Goal: Task Accomplishment & Management: Manage account settings

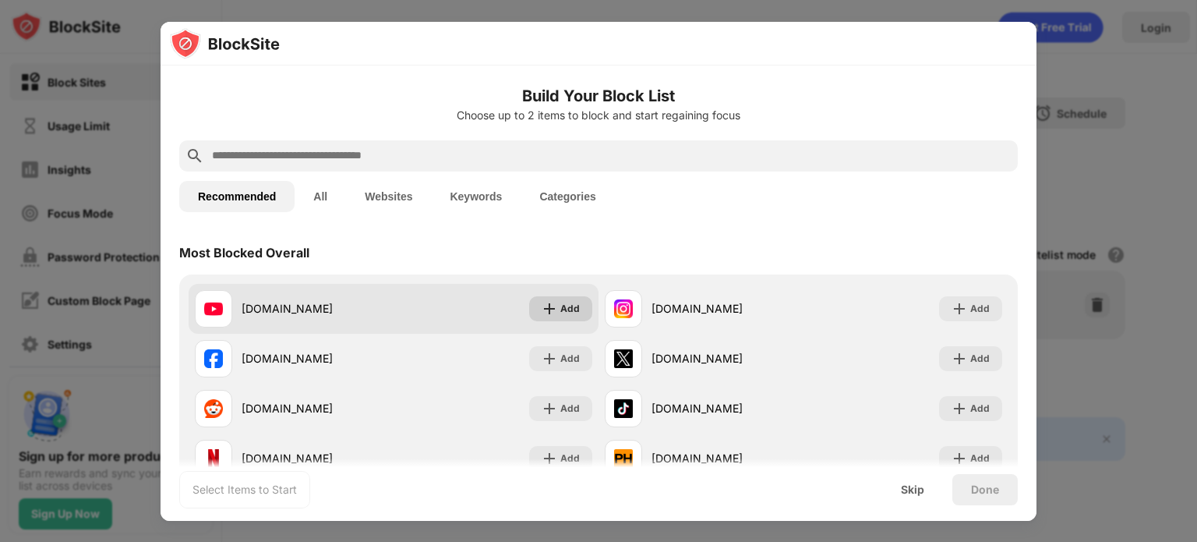
click at [546, 311] on img at bounding box center [550, 309] width 16 height 16
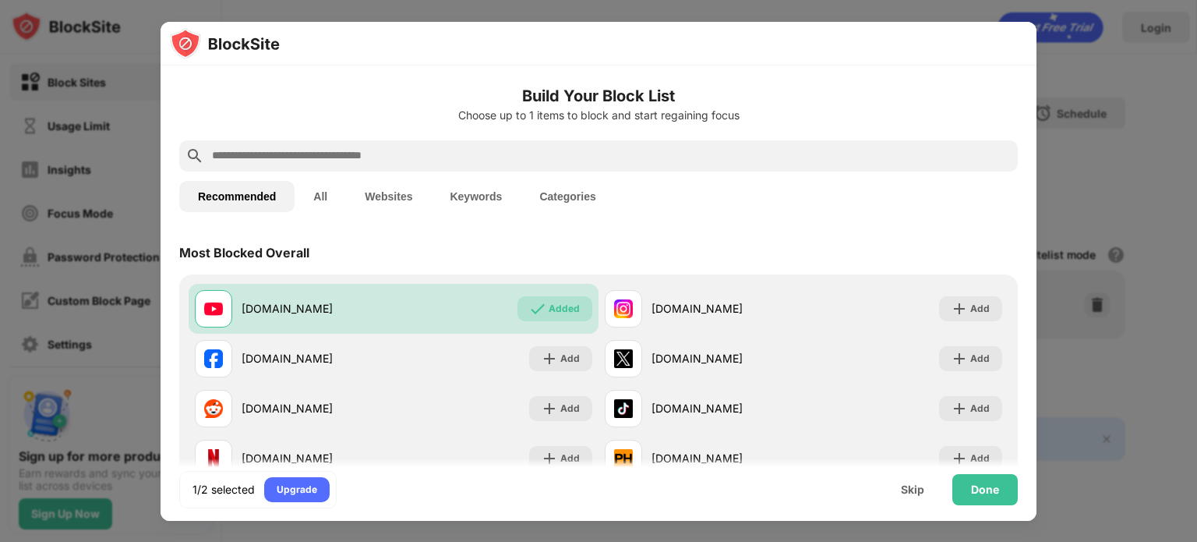
click at [486, 163] on input "text" at bounding box center [610, 156] width 801 height 19
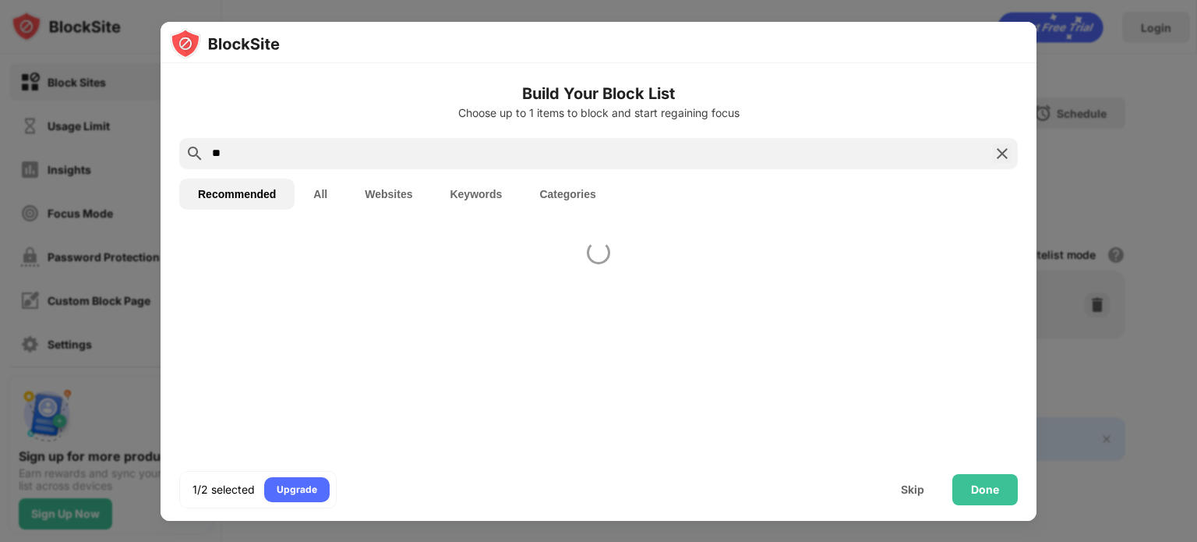
type input "*"
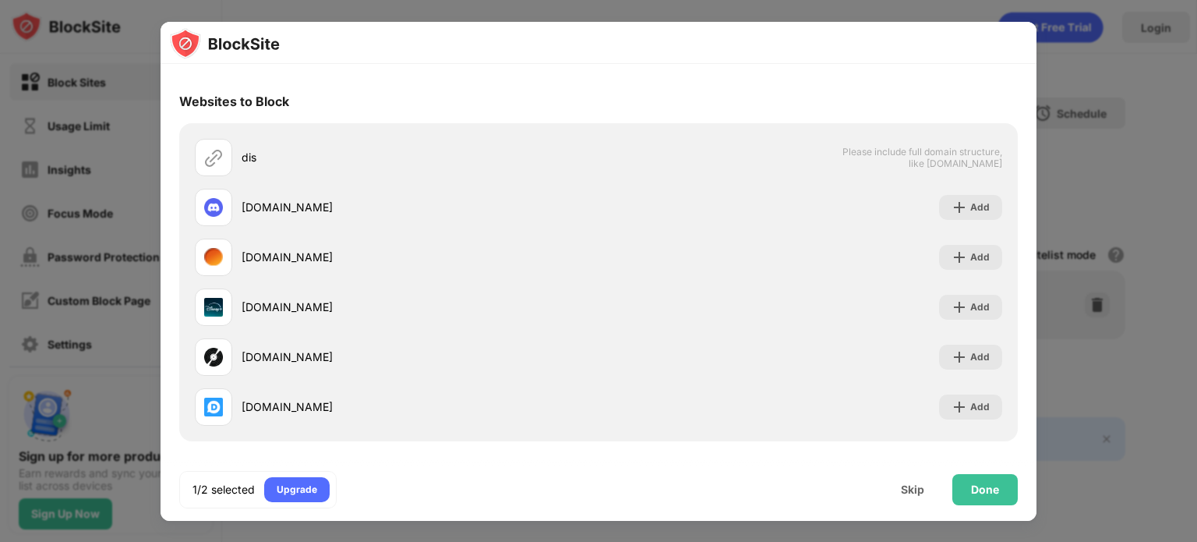
scroll to position [150, 0]
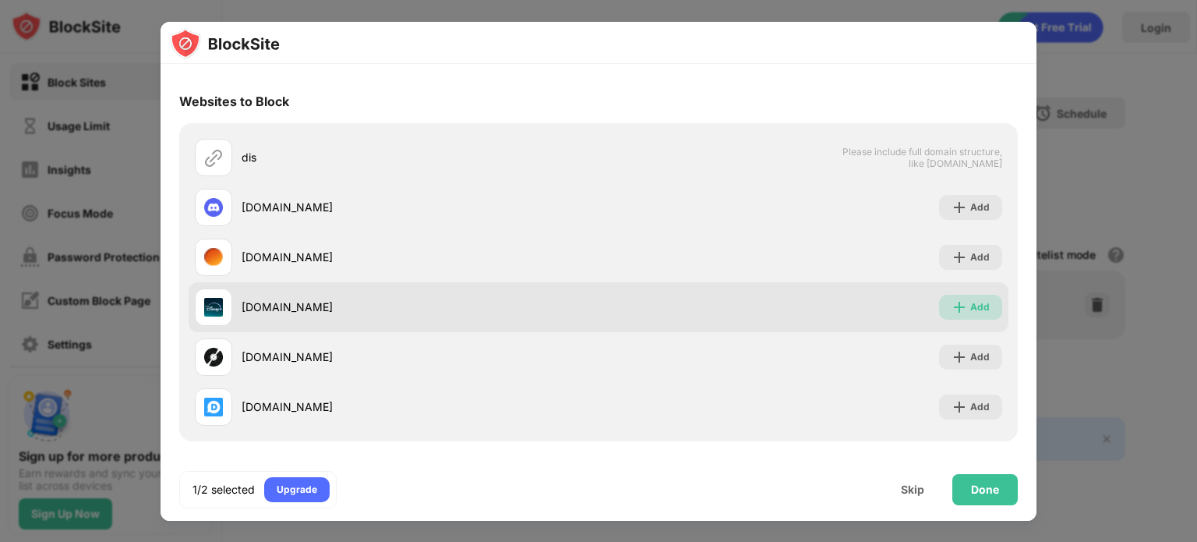
click at [954, 306] on img at bounding box center [960, 307] width 16 height 16
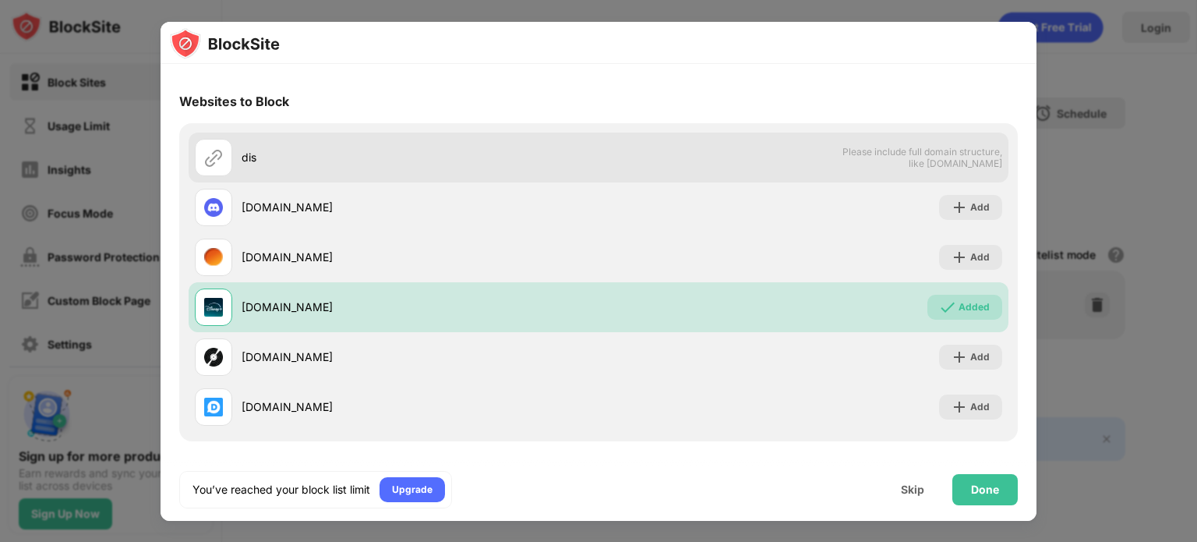
scroll to position [0, 0]
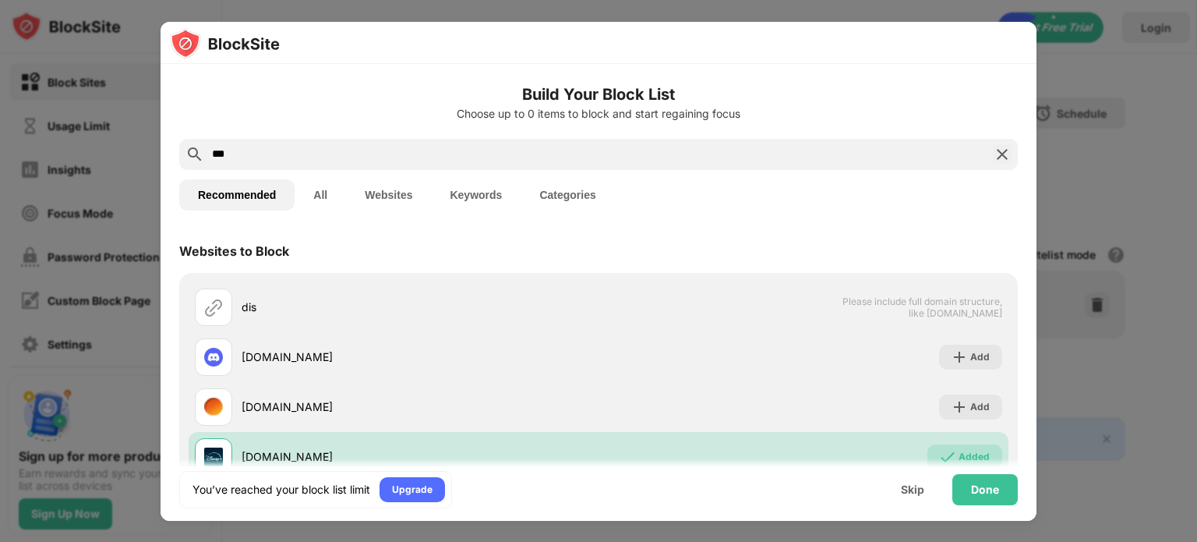
click at [320, 154] on input "***" at bounding box center [598, 154] width 776 height 19
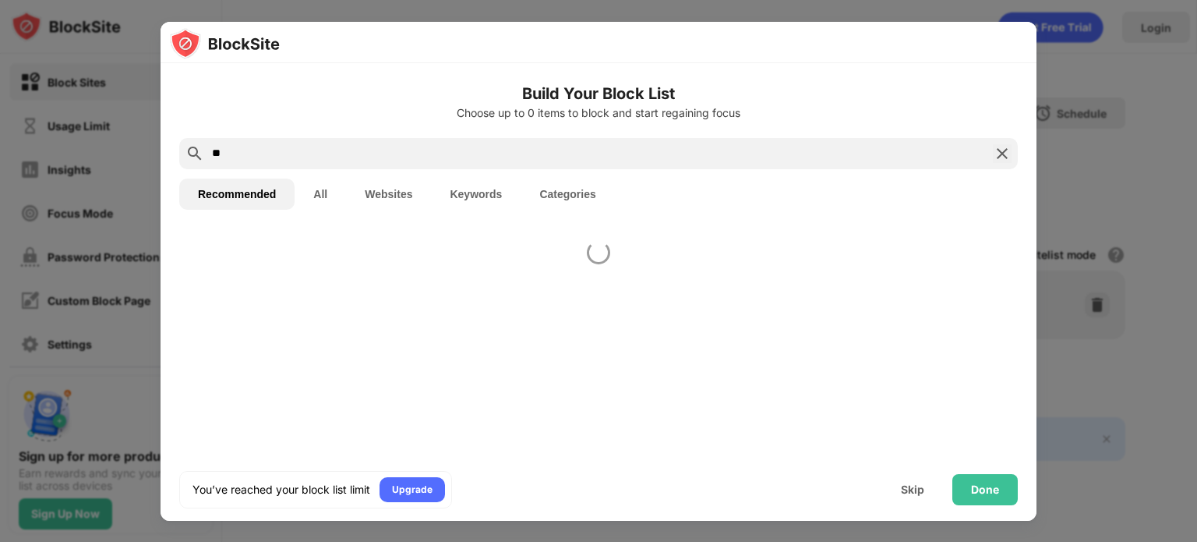
type input "*"
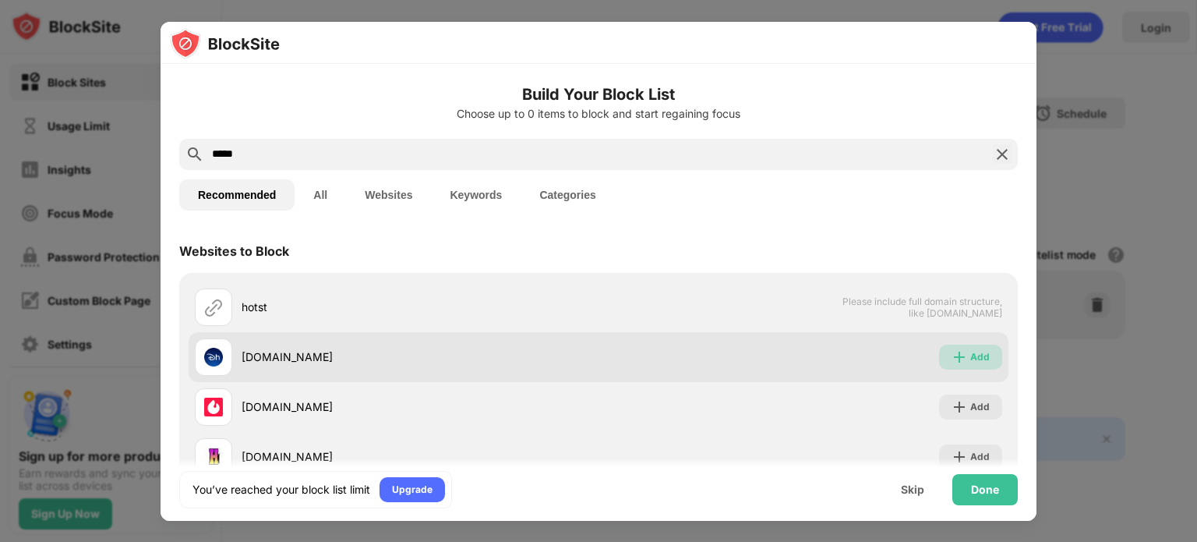
click at [976, 349] on div "Add" at bounding box center [979, 357] width 19 height 16
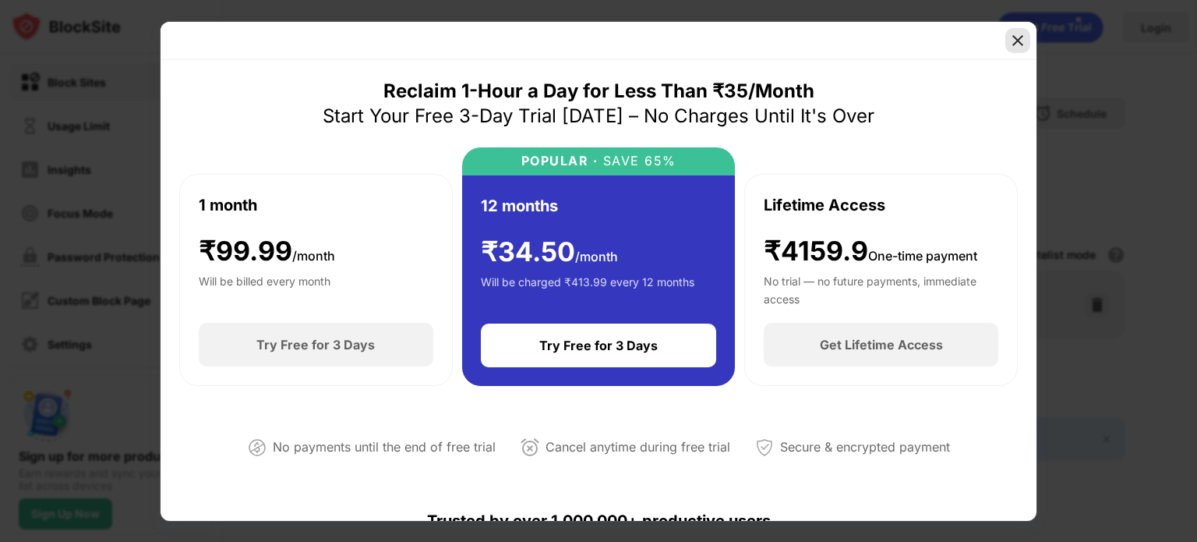
click at [1016, 34] on img at bounding box center [1018, 41] width 16 height 16
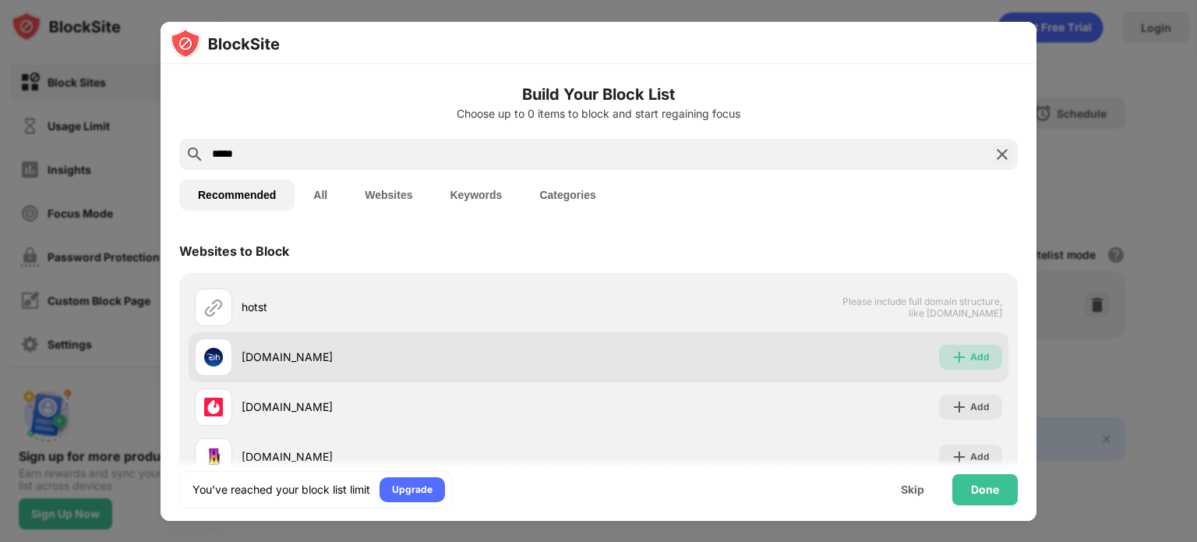
click at [970, 351] on div "Add" at bounding box center [979, 357] width 19 height 16
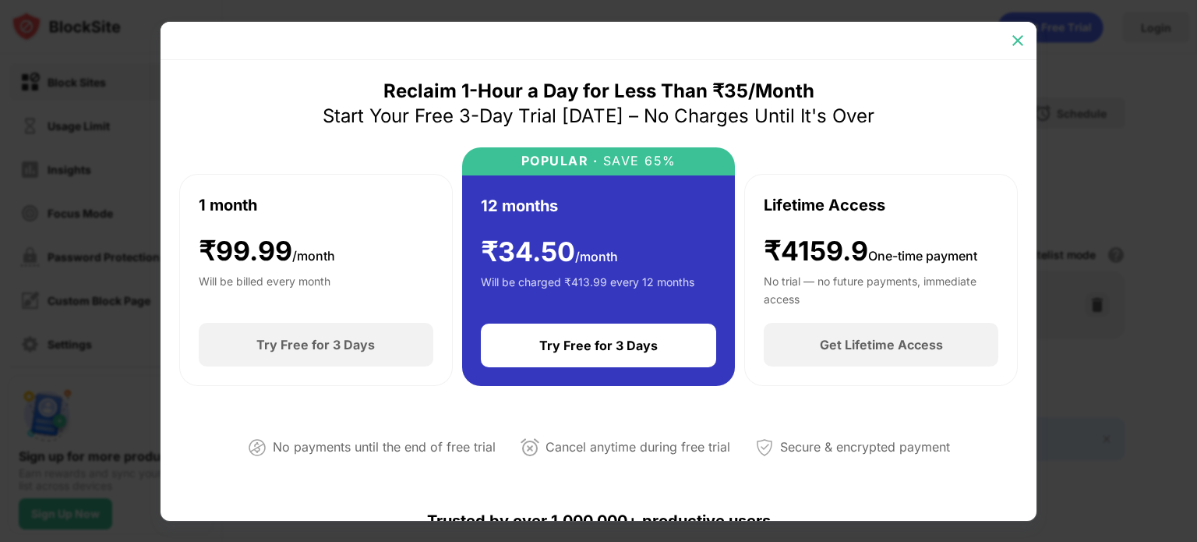
click at [1016, 40] on img at bounding box center [1018, 41] width 16 height 16
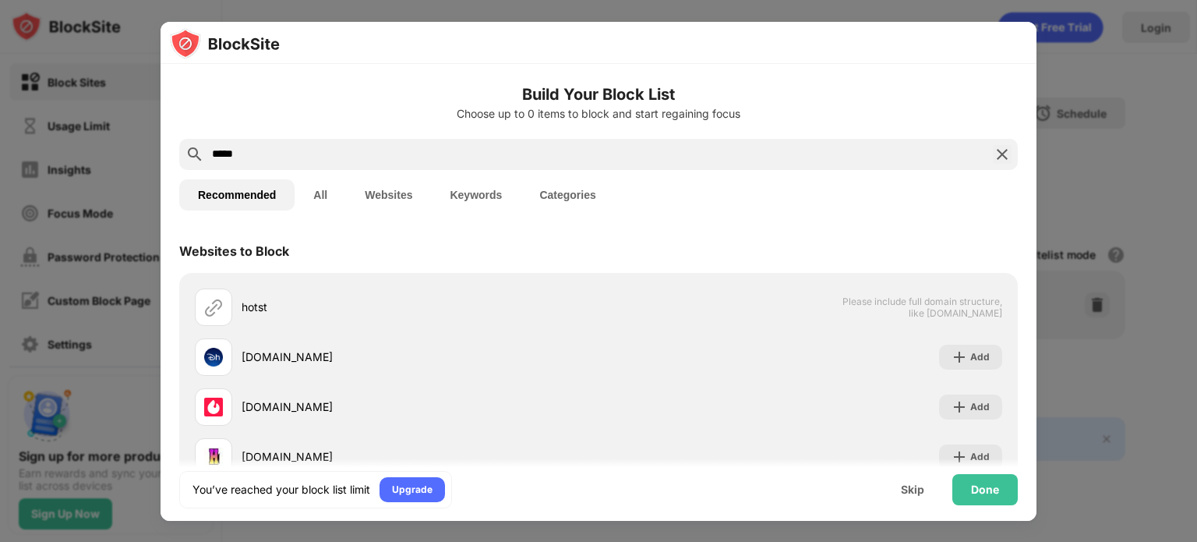
click at [480, 154] on input "*****" at bounding box center [598, 154] width 776 height 19
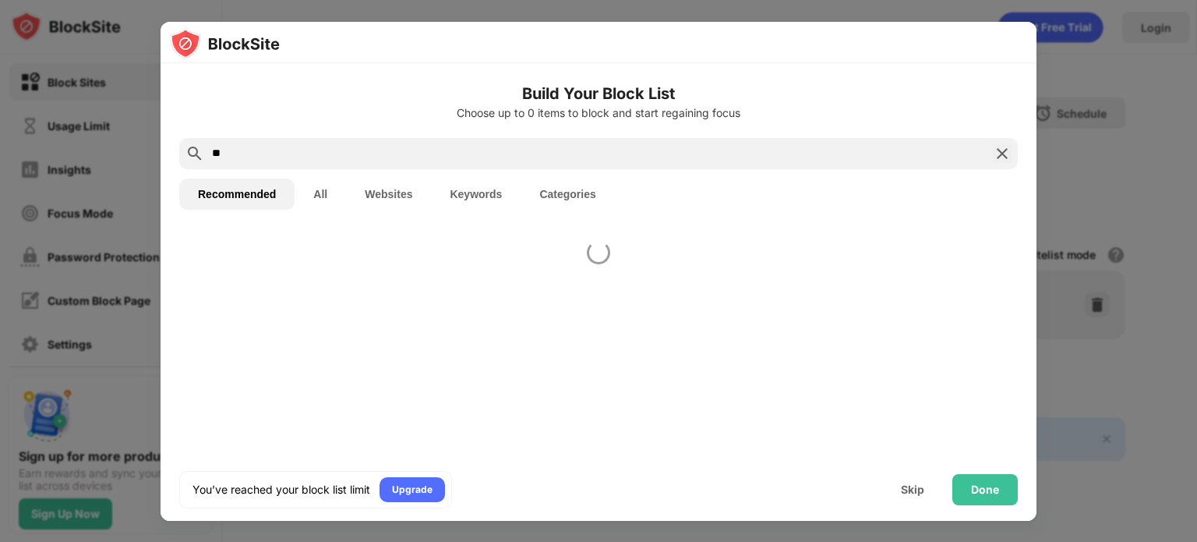
type input "*"
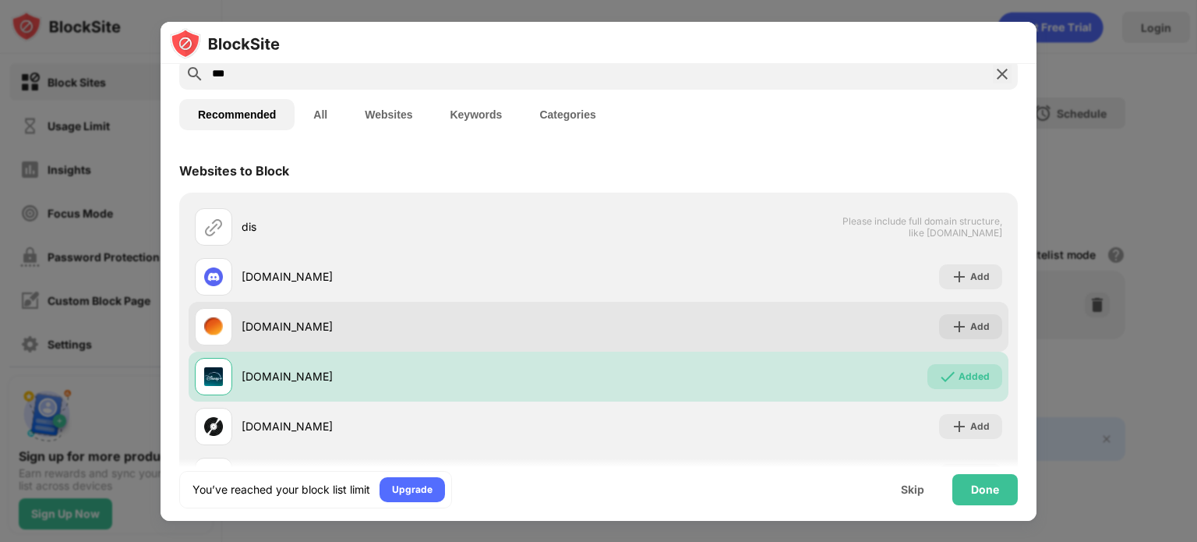
scroll to position [95, 0]
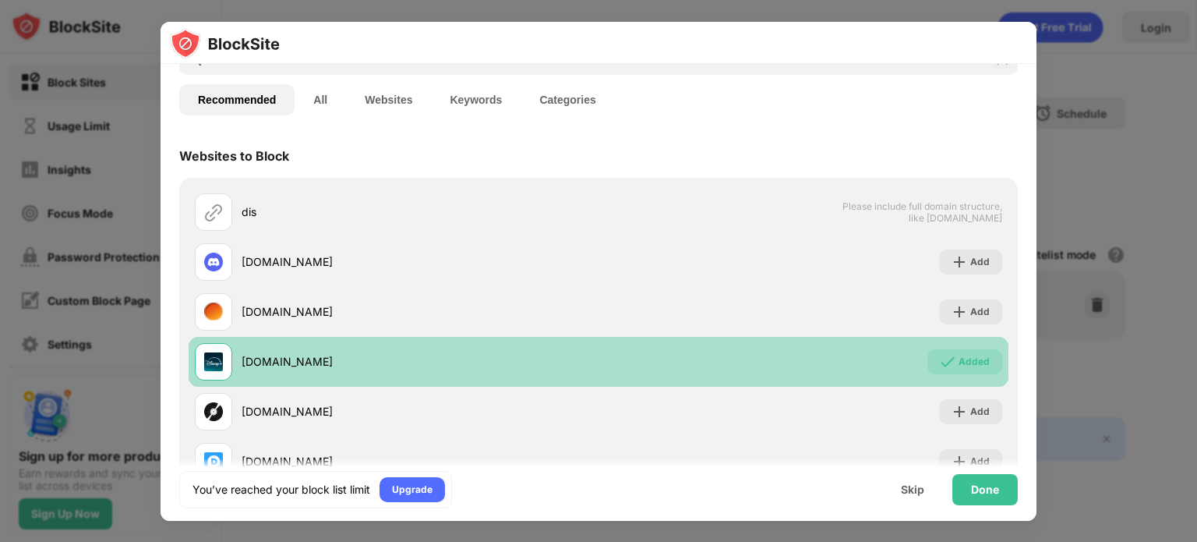
click at [935, 349] on div "Added" at bounding box center [965, 361] width 75 height 25
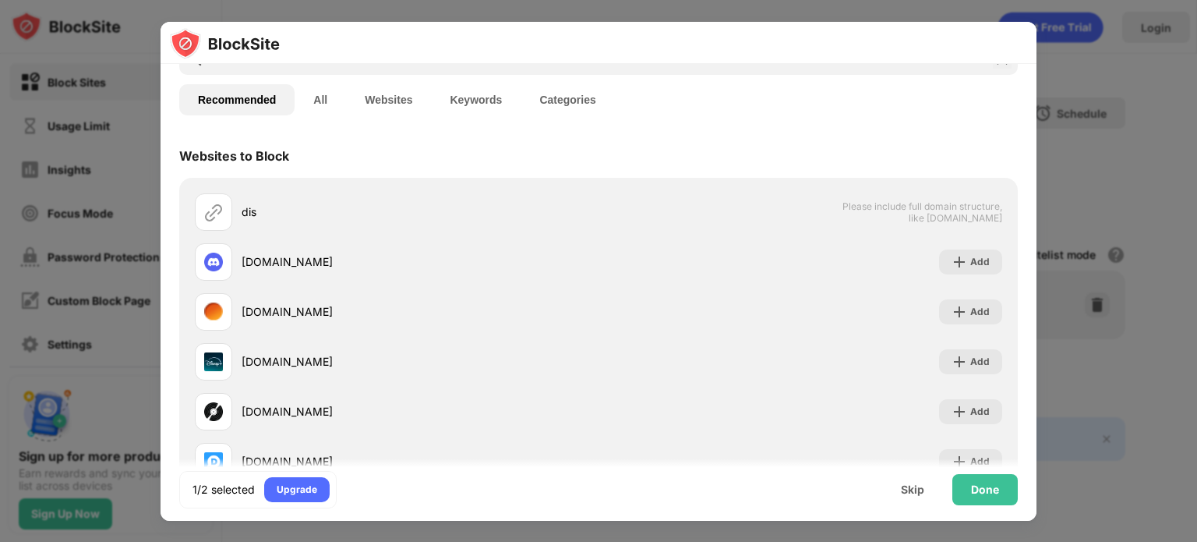
scroll to position [0, 0]
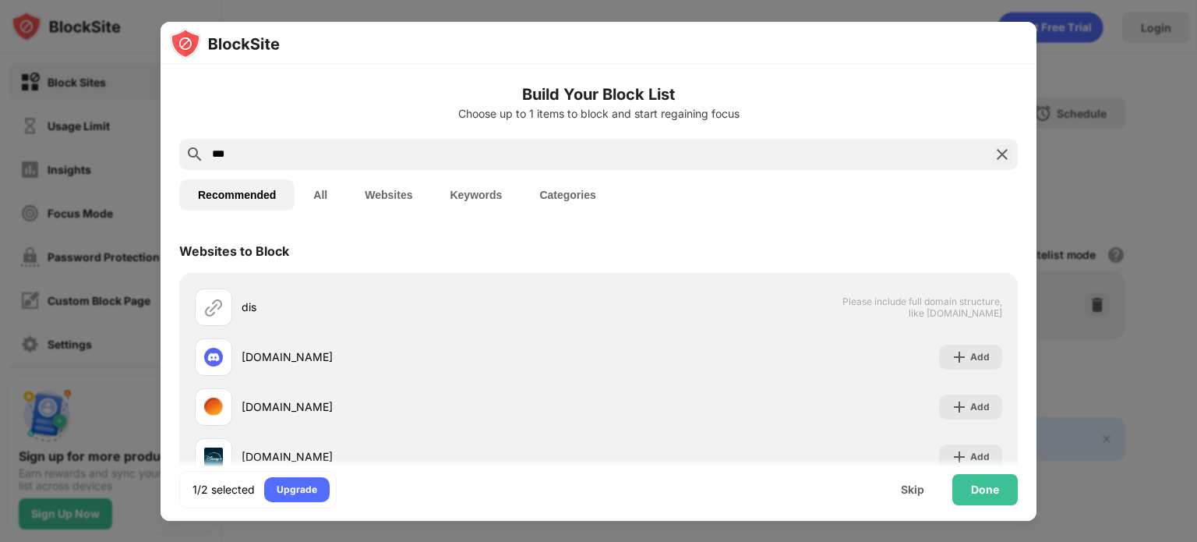
click at [466, 147] on input "***" at bounding box center [598, 154] width 776 height 19
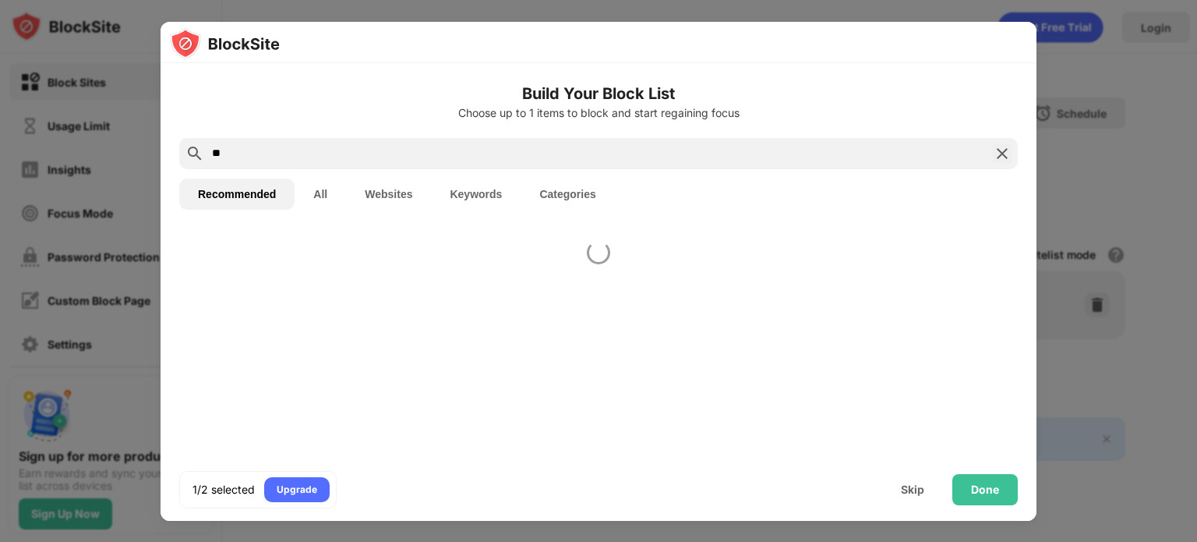
type input "*"
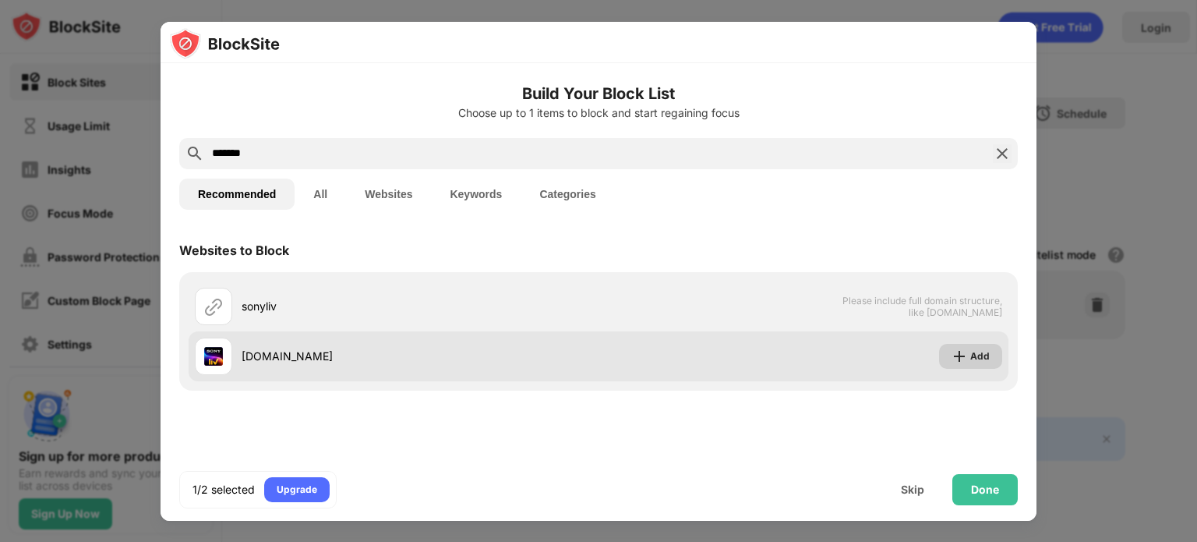
type input "*******"
click at [973, 358] on div "Add" at bounding box center [979, 356] width 19 height 16
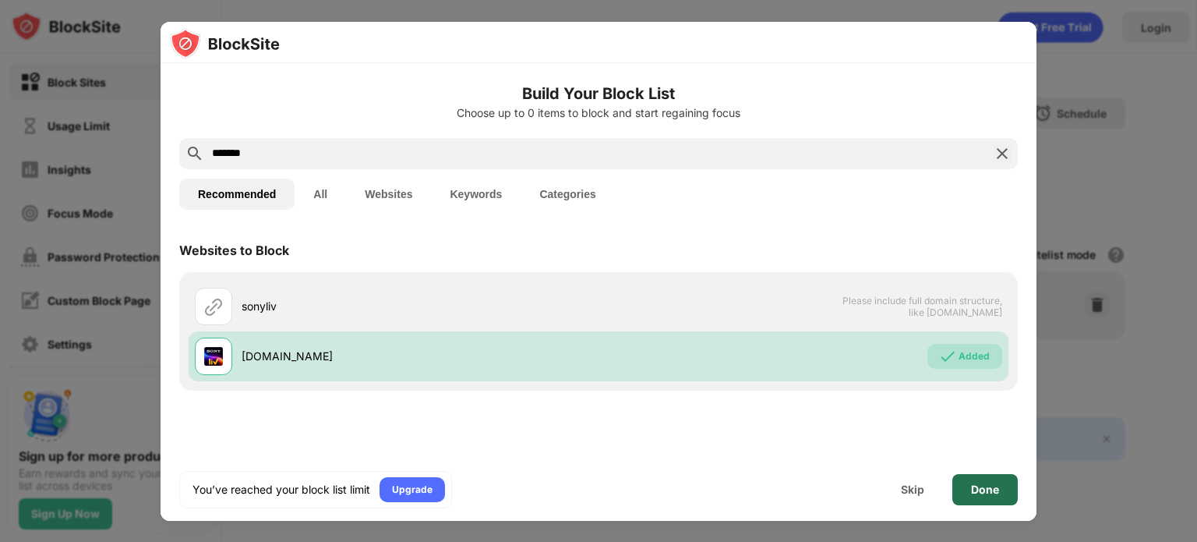
click at [981, 481] on div "Done" at bounding box center [985, 489] width 65 height 31
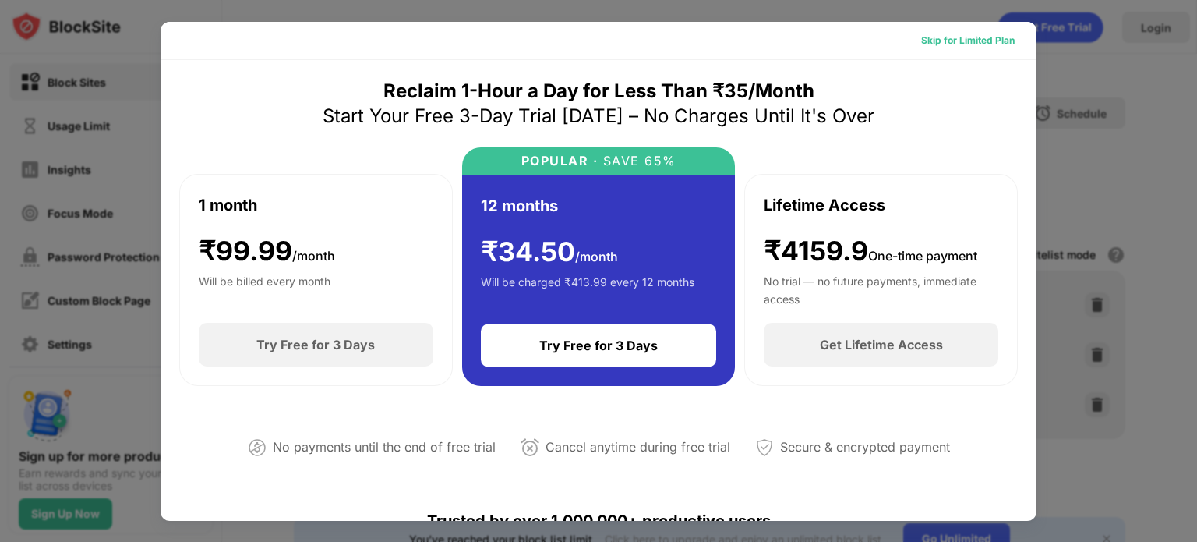
click at [951, 44] on div "Skip for Limited Plan" at bounding box center [968, 41] width 94 height 16
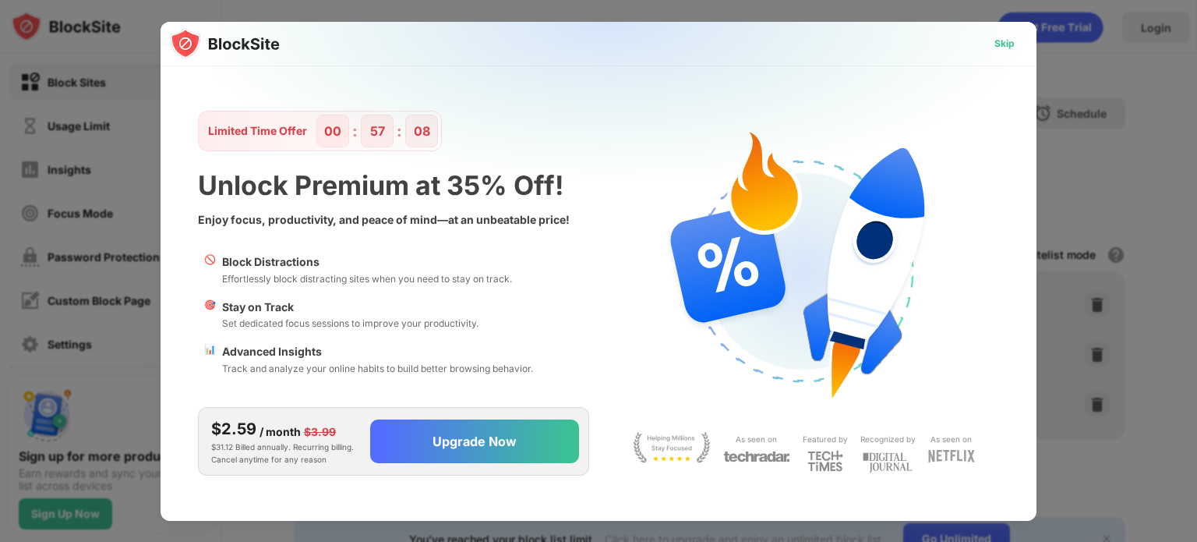
click at [1004, 41] on div "Skip" at bounding box center [1005, 44] width 20 height 16
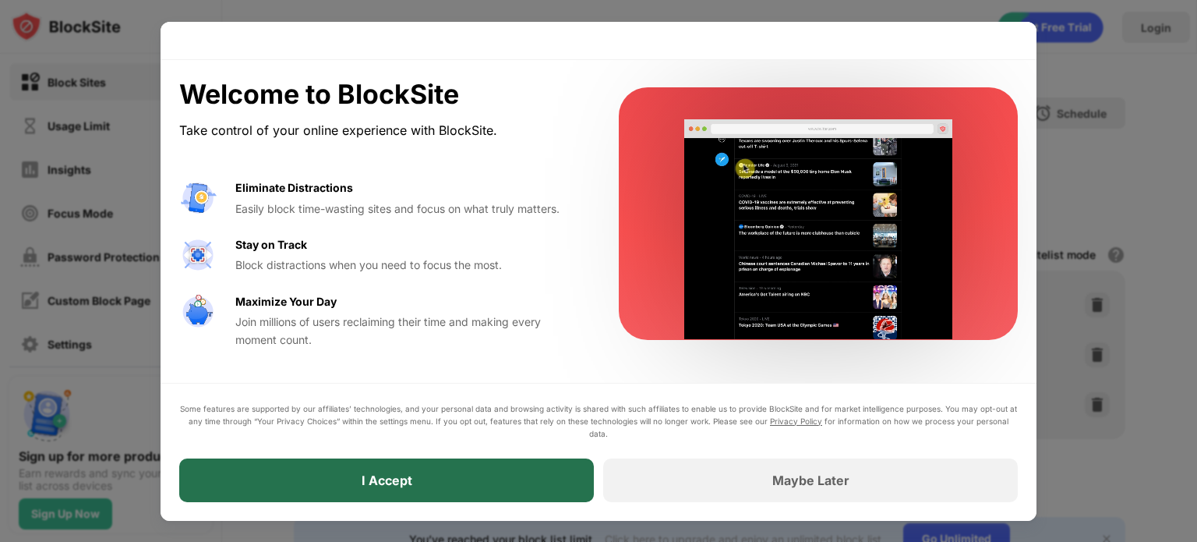
click at [415, 473] on div "I Accept" at bounding box center [386, 480] width 415 height 44
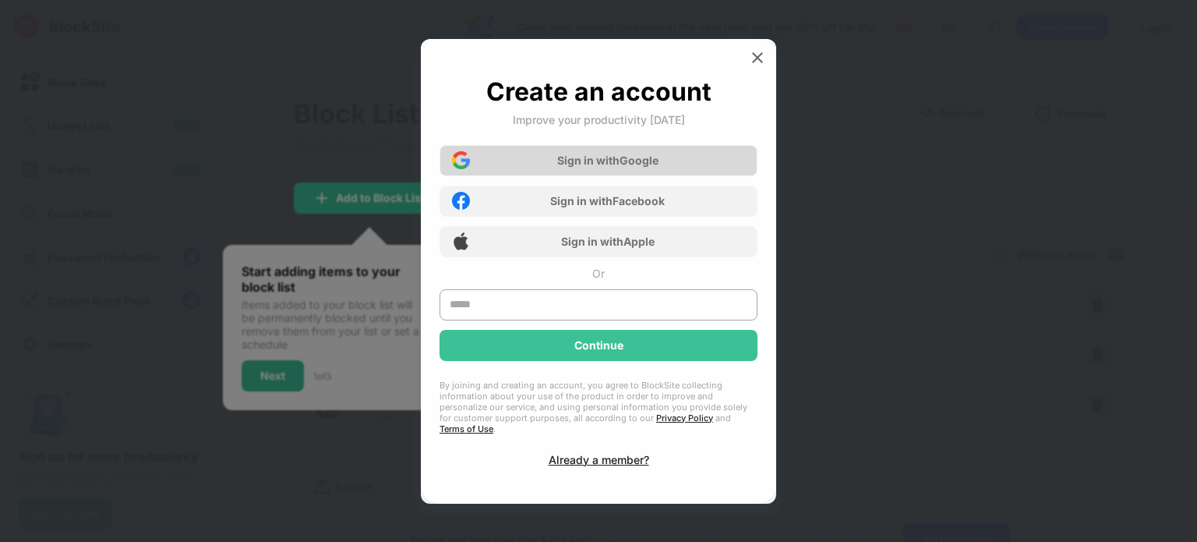
click at [684, 169] on div "Sign in with Google" at bounding box center [599, 160] width 318 height 31
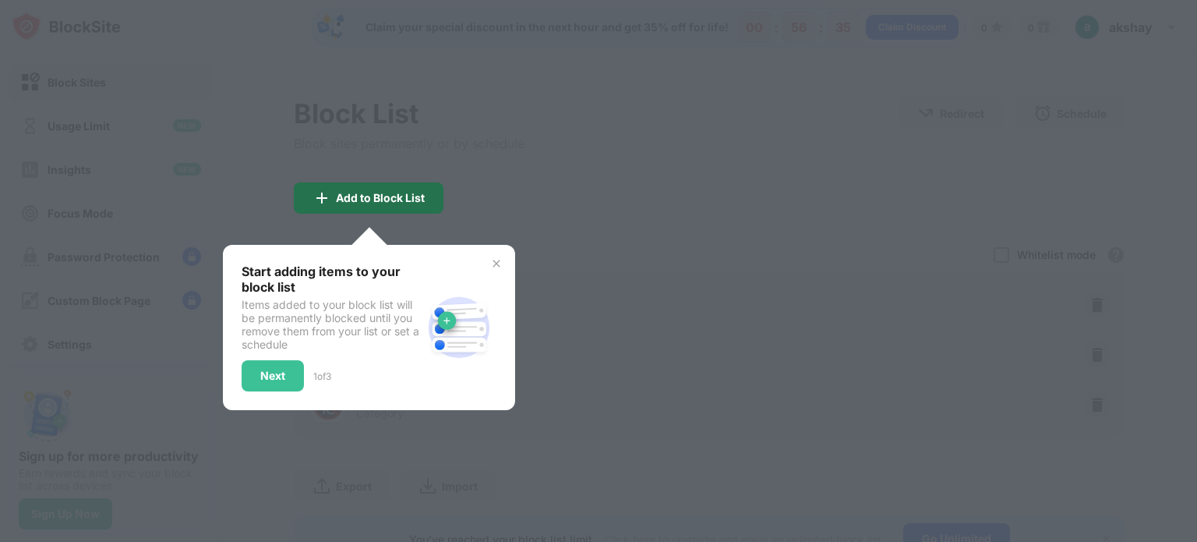
click at [372, 196] on div "Add to Block List" at bounding box center [380, 198] width 89 height 12
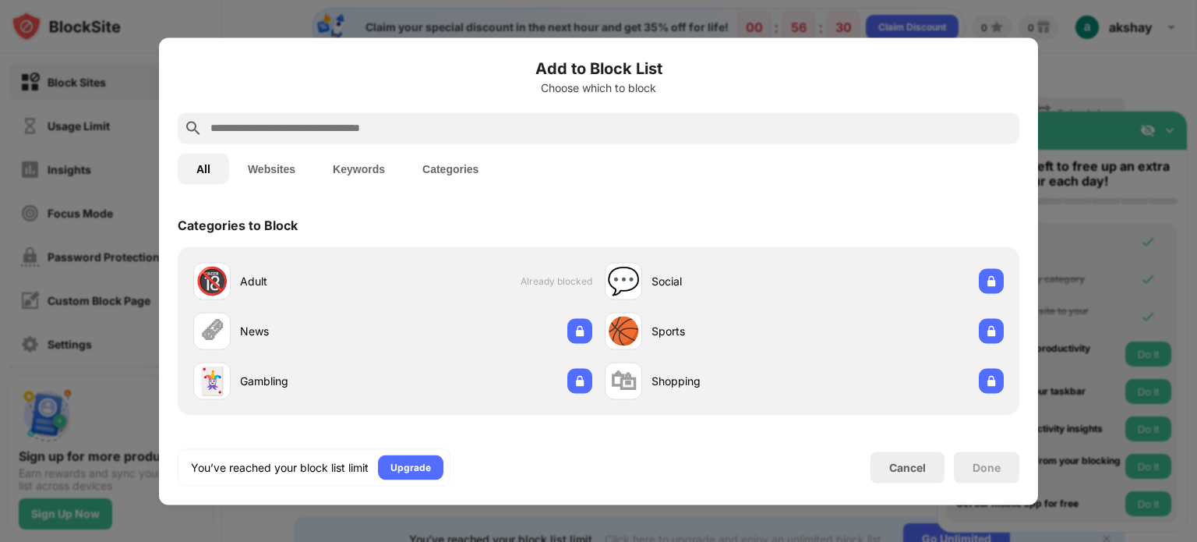
click at [928, 11] on div at bounding box center [598, 271] width 1197 height 542
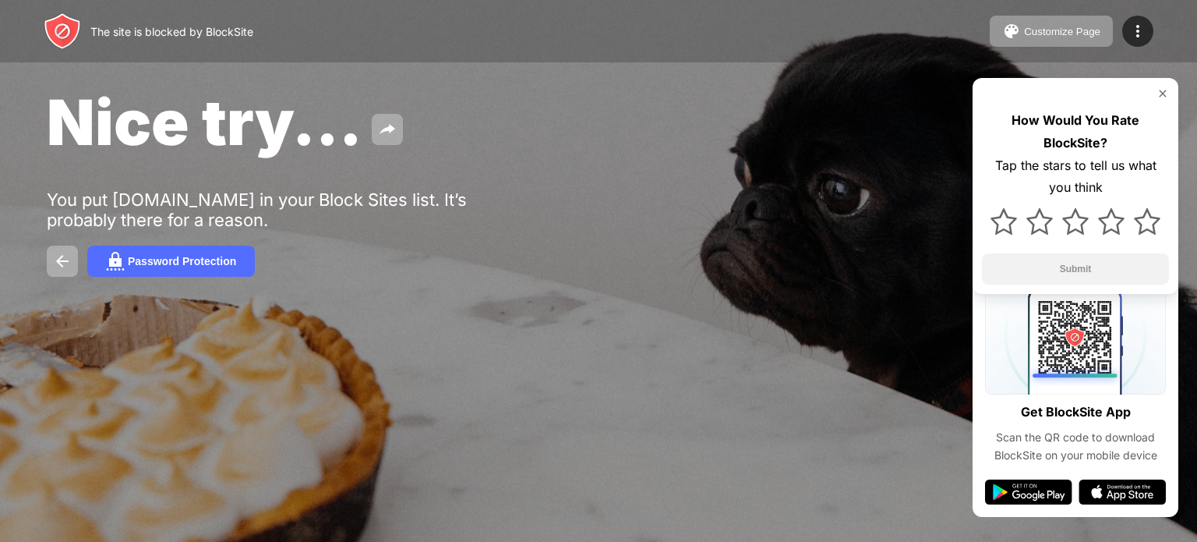
click at [1163, 90] on img at bounding box center [1163, 93] width 12 height 12
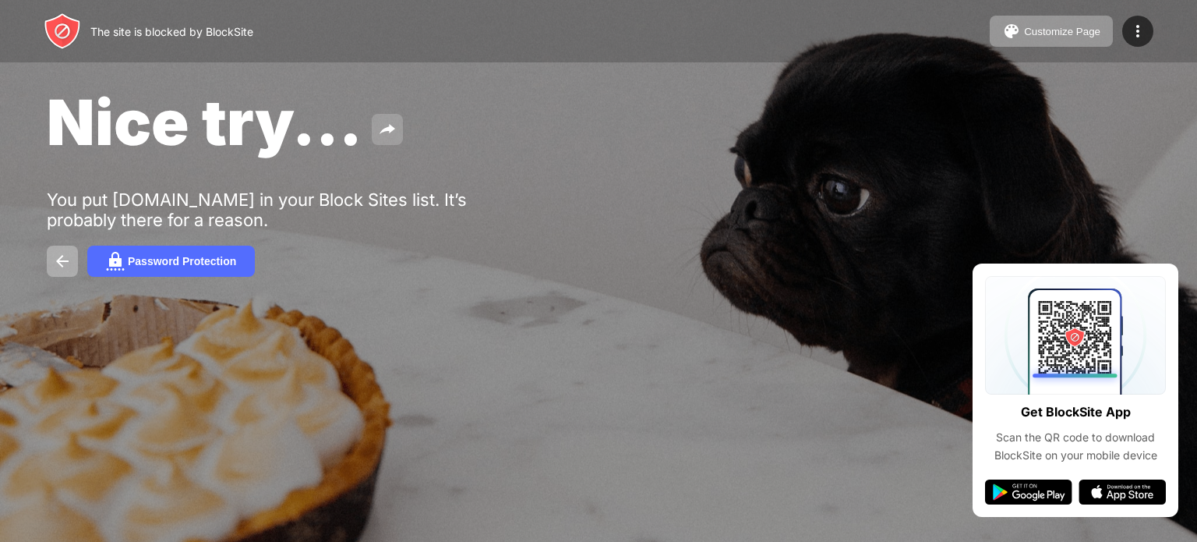
click at [374, 118] on button at bounding box center [387, 129] width 31 height 31
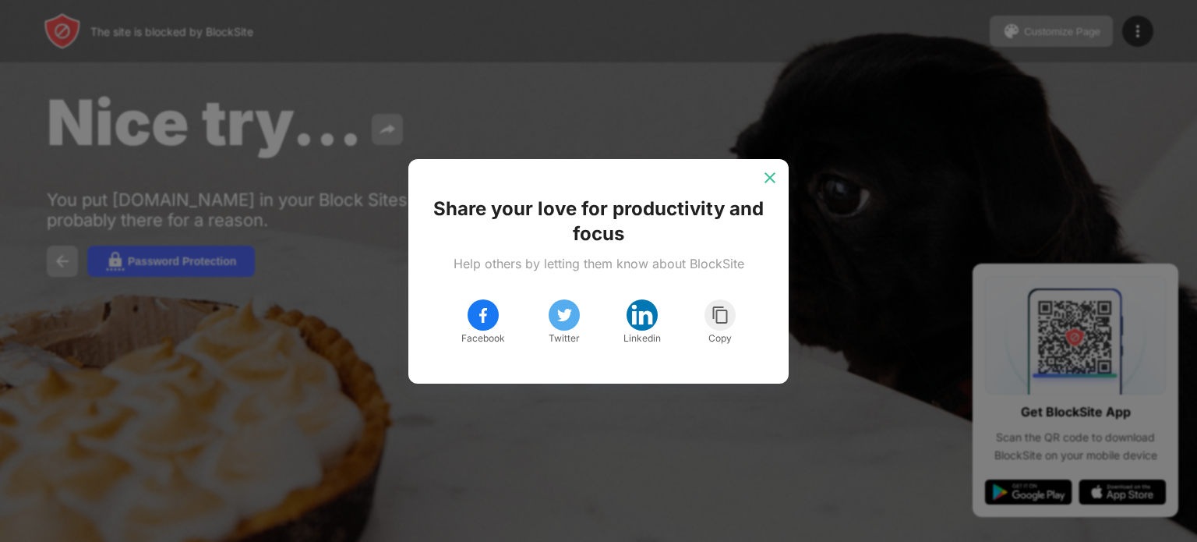
click at [776, 177] on img at bounding box center [770, 178] width 16 height 16
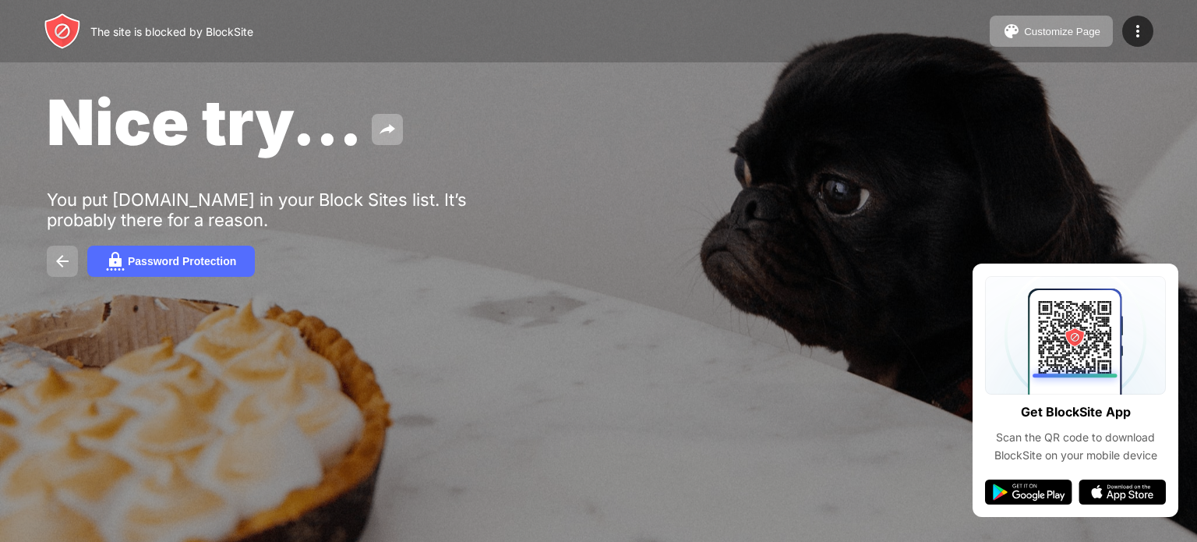
click at [72, 256] on button at bounding box center [62, 261] width 31 height 31
click at [55, 261] on img at bounding box center [62, 261] width 19 height 19
click at [1138, 37] on img at bounding box center [1138, 31] width 19 height 19
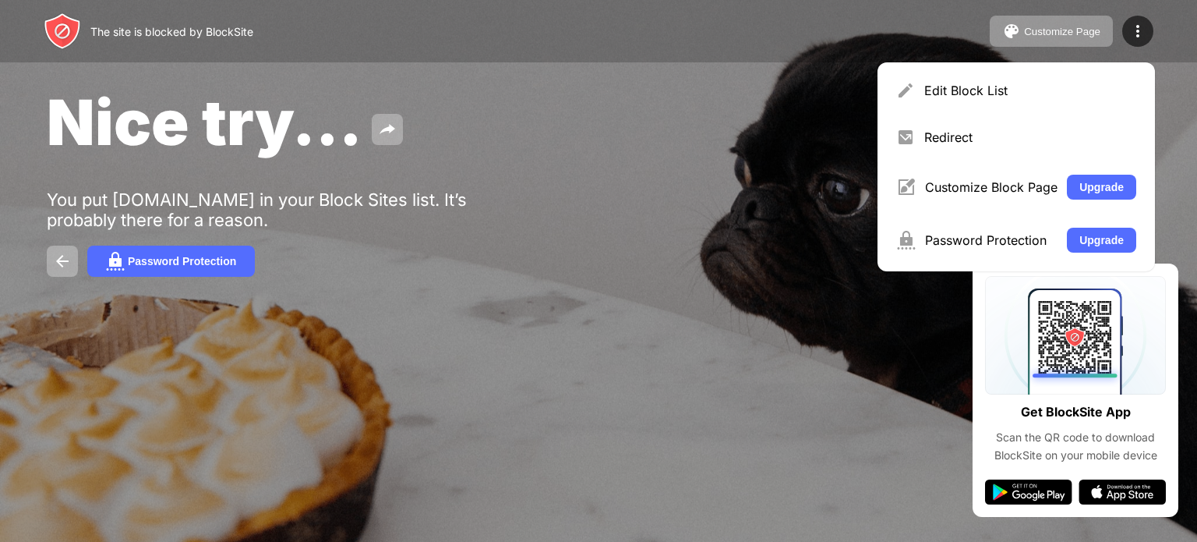
click at [742, 104] on div "Nice try..." at bounding box center [488, 122] width 883 height 76
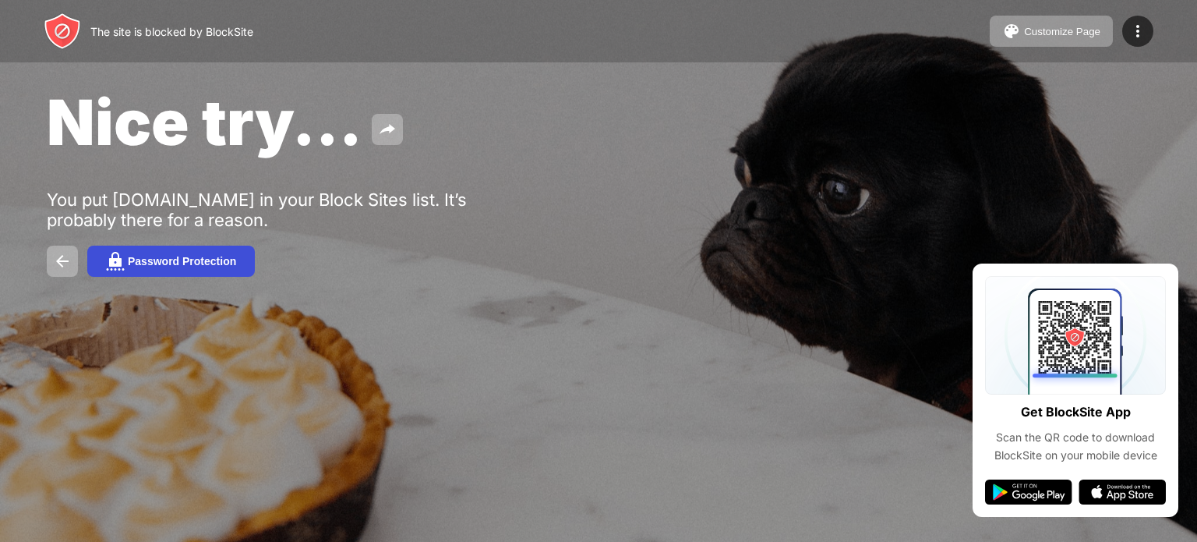
click at [206, 260] on div "Password Protection" at bounding box center [182, 261] width 108 height 12
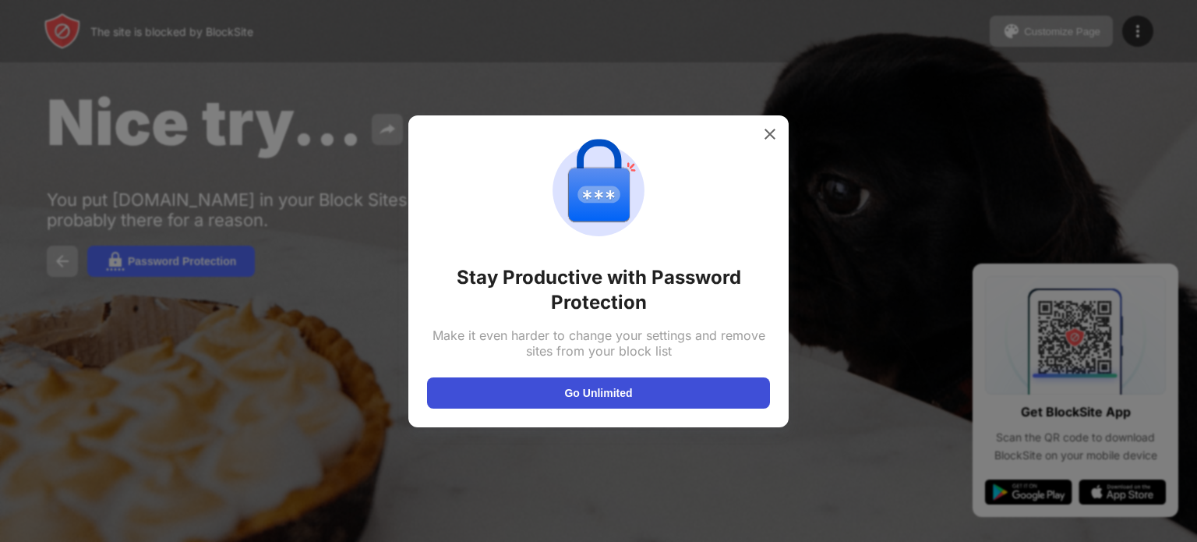
click at [536, 394] on button "Go Unlimited" at bounding box center [598, 392] width 343 height 31
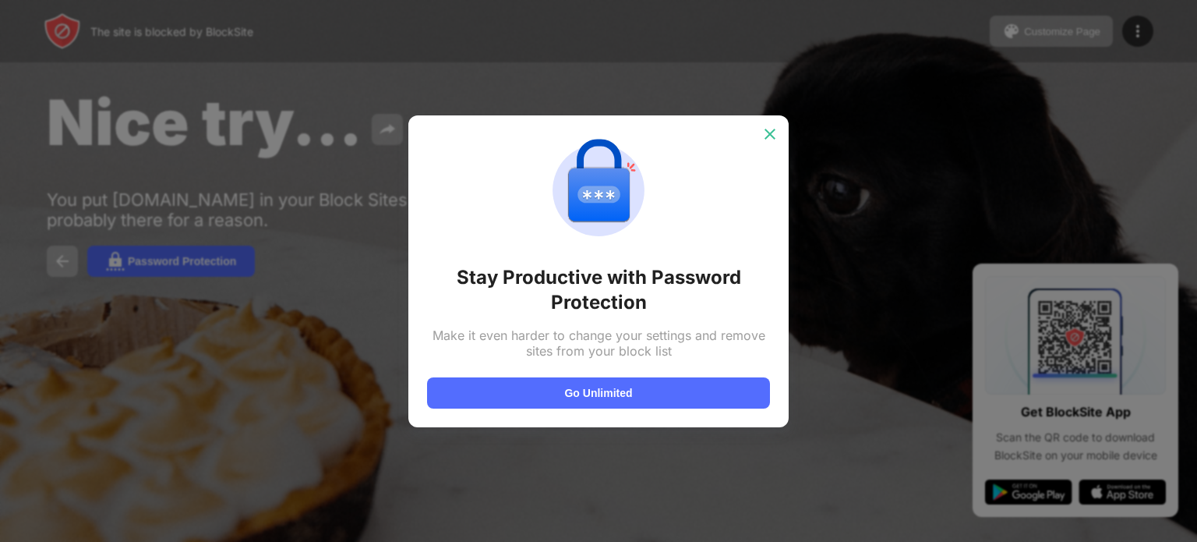
click at [768, 129] on img at bounding box center [770, 134] width 16 height 16
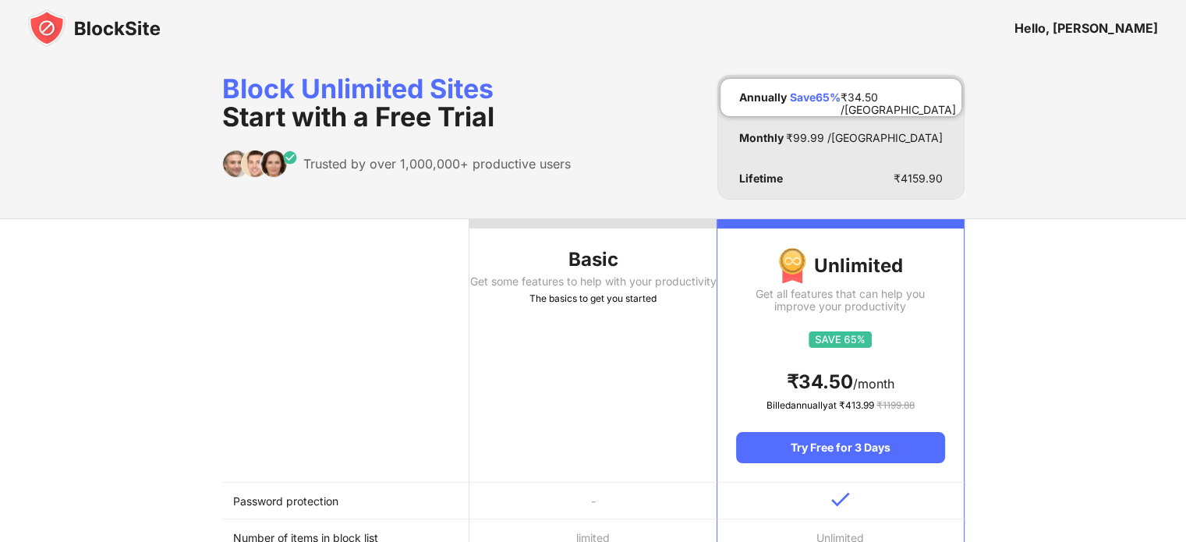
click at [304, 499] on td "Password protection" at bounding box center [345, 500] width 247 height 37
drag, startPoint x: 304, startPoint y: 499, endPoint x: 356, endPoint y: 136, distance: 367.0
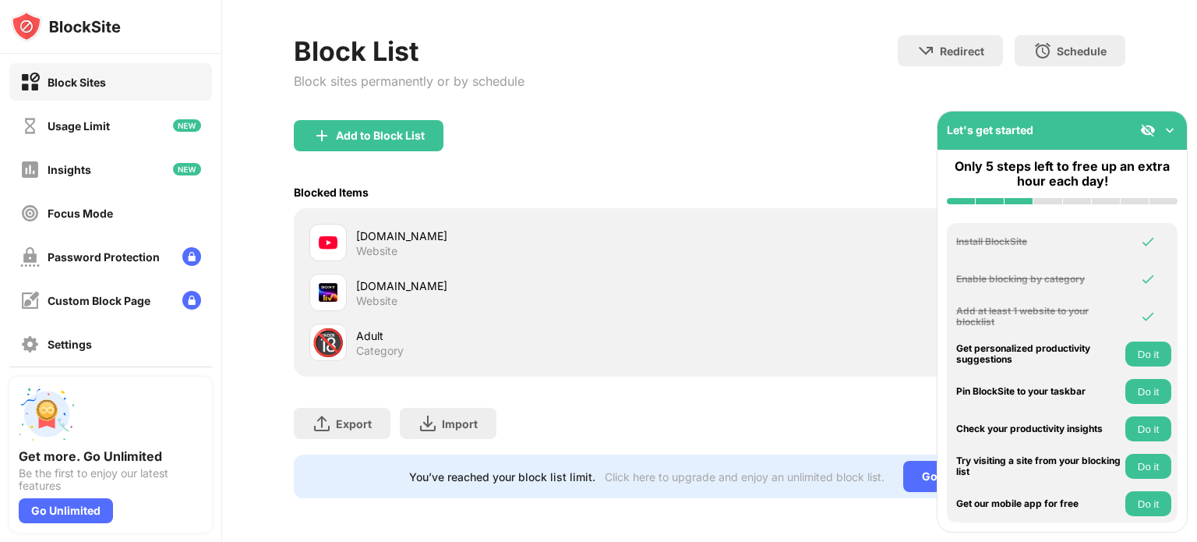
scroll to position [72, 0]
click at [92, 209] on div "Focus Mode" at bounding box center [80, 213] width 65 height 13
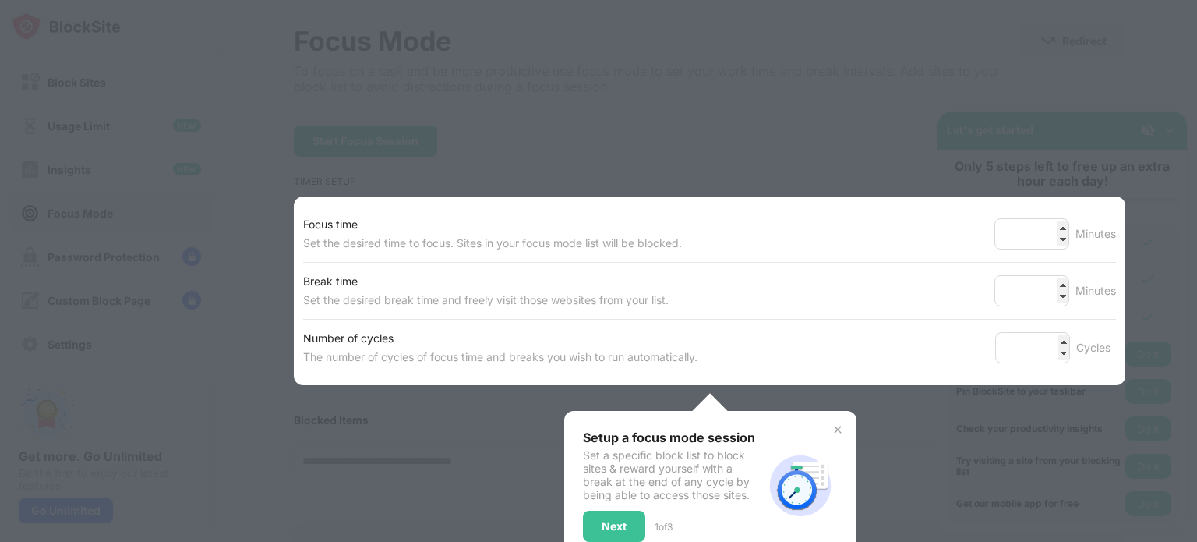
click at [818, 81] on div at bounding box center [598, 271] width 1197 height 542
click at [832, 426] on img at bounding box center [838, 429] width 12 height 12
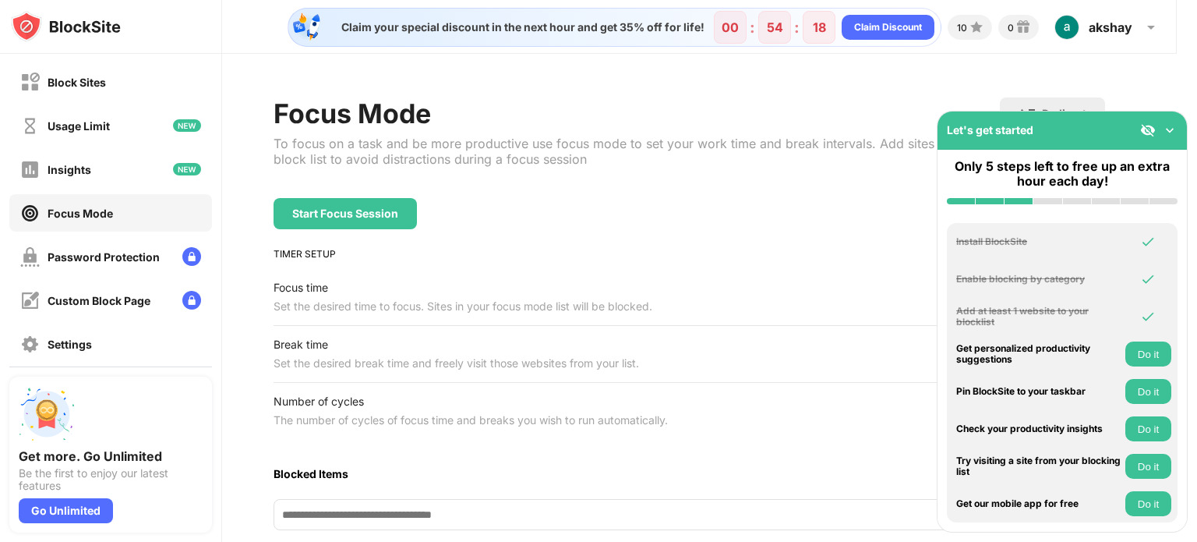
scroll to position [0, 16]
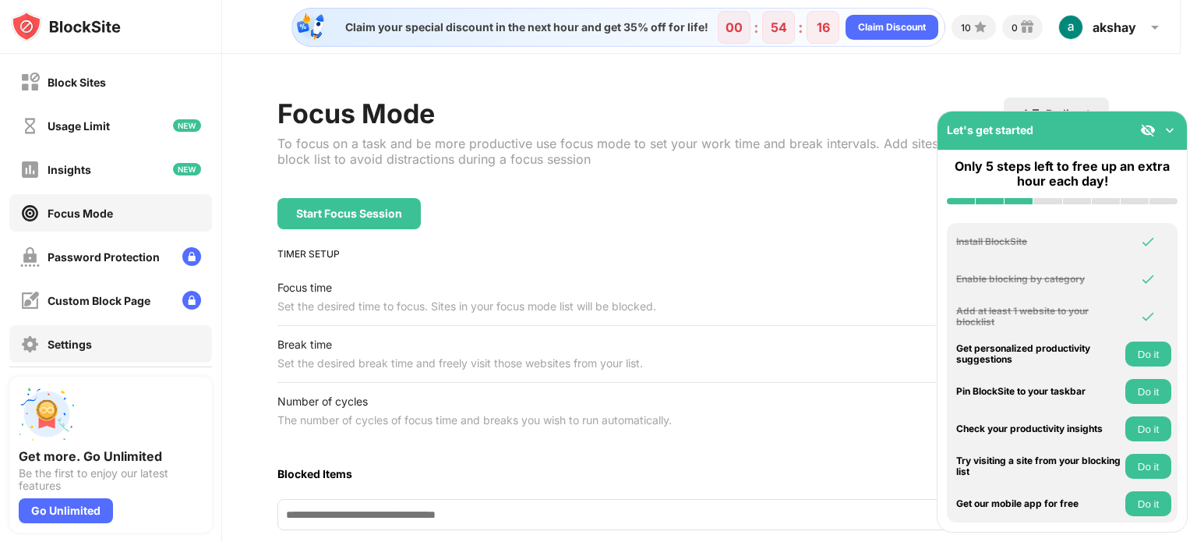
click at [196, 352] on div "Settings" at bounding box center [110, 343] width 203 height 37
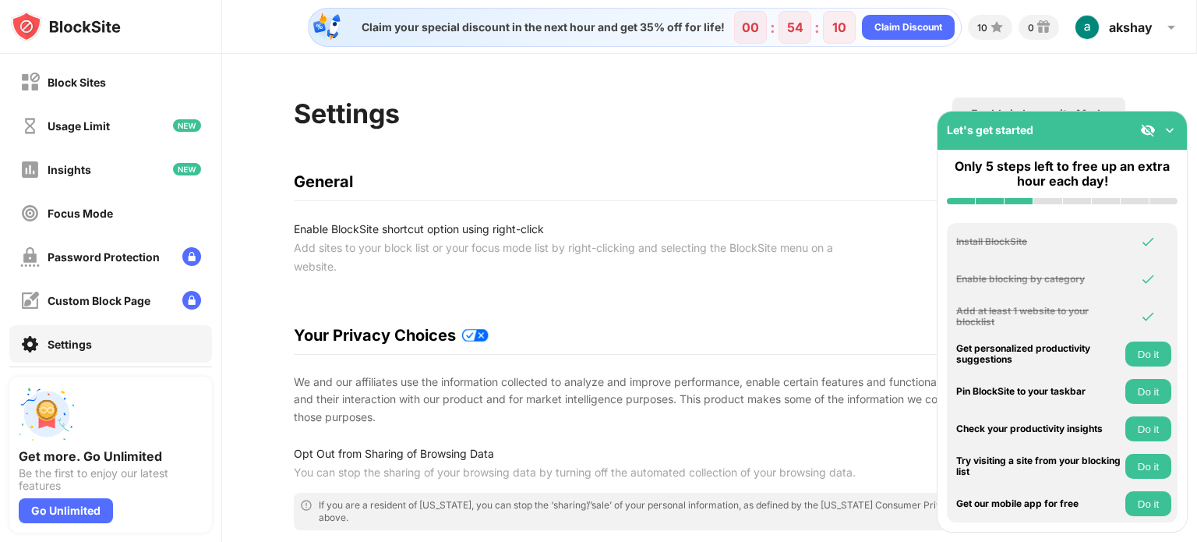
click at [1168, 123] on img at bounding box center [1170, 130] width 16 height 16
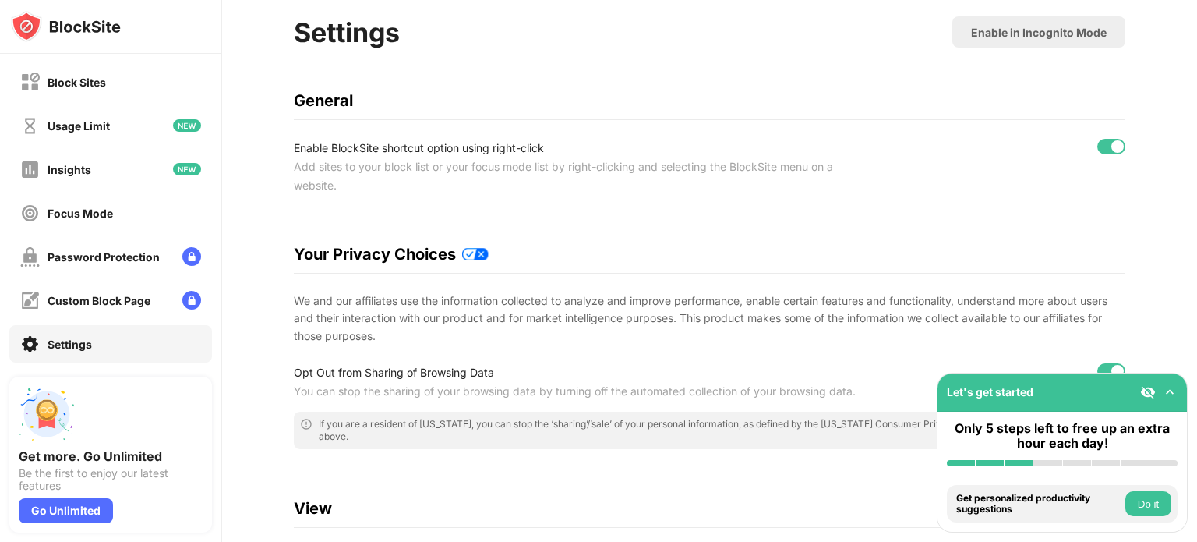
scroll to position [0, 12]
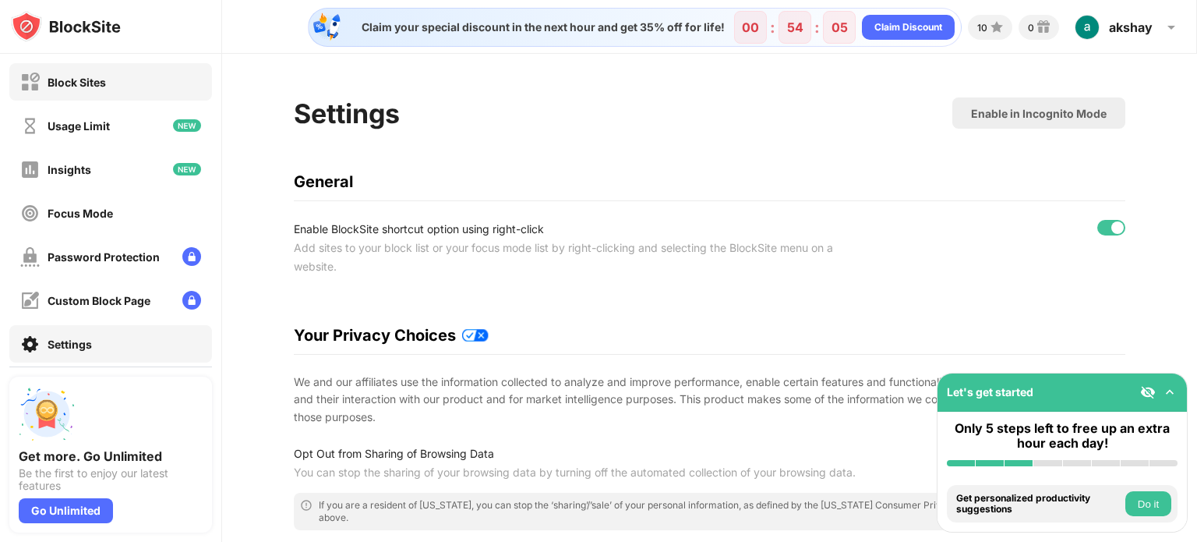
click at [133, 78] on div "Block Sites" at bounding box center [110, 81] width 203 height 37
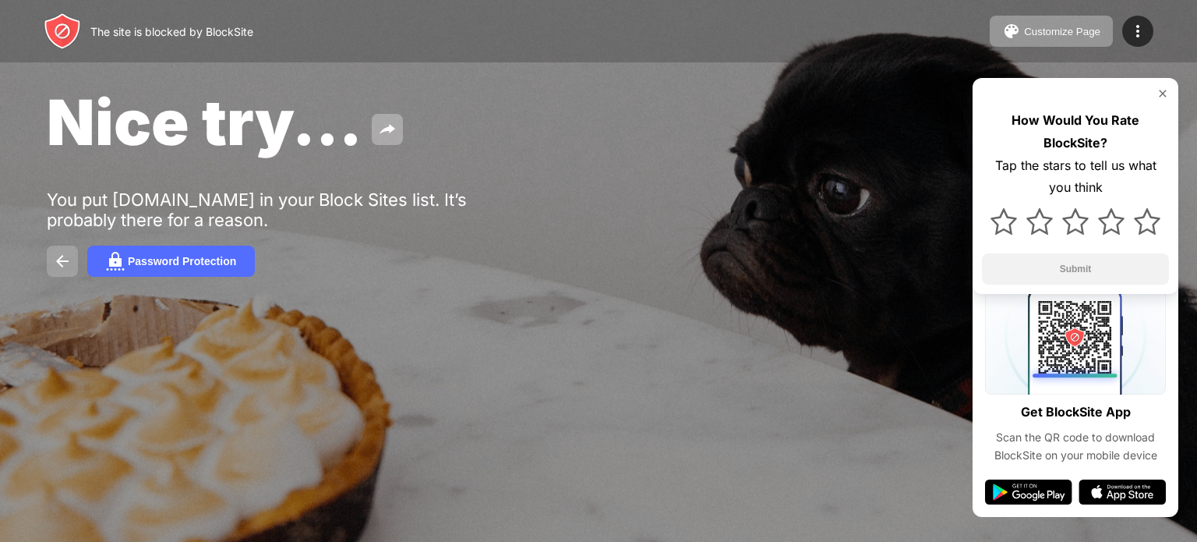
drag, startPoint x: 44, startPoint y: 274, endPoint x: 62, endPoint y: 270, distance: 18.3
click at [62, 270] on div "Nice try... You put youtube.com in your Block Sites list. It’s probably there f…" at bounding box center [598, 180] width 1197 height 361
click at [62, 270] on img at bounding box center [62, 261] width 19 height 19
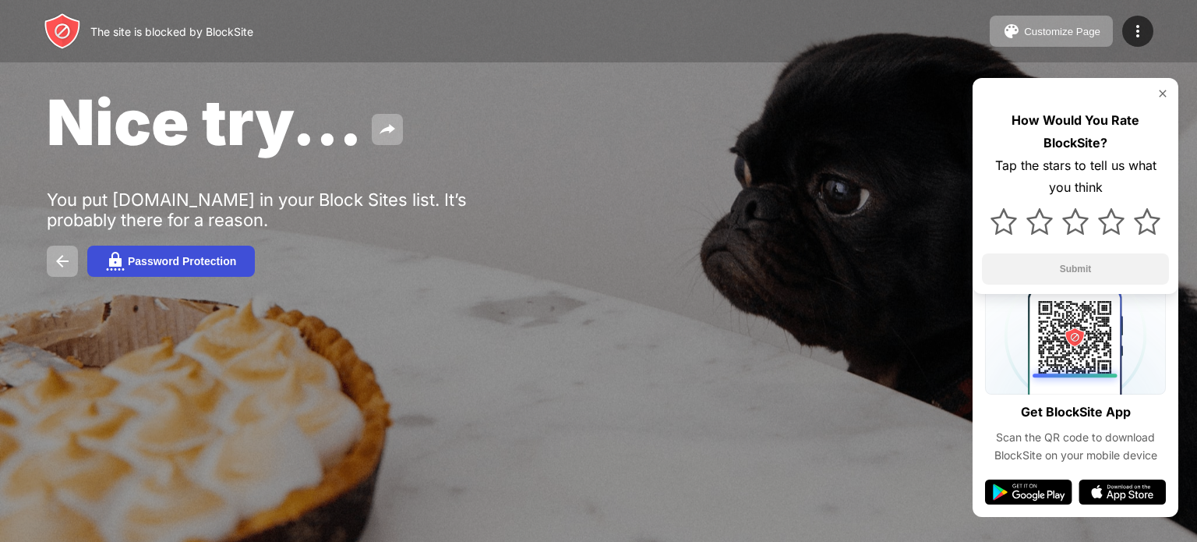
click at [178, 266] on div "Password Protection" at bounding box center [182, 261] width 108 height 12
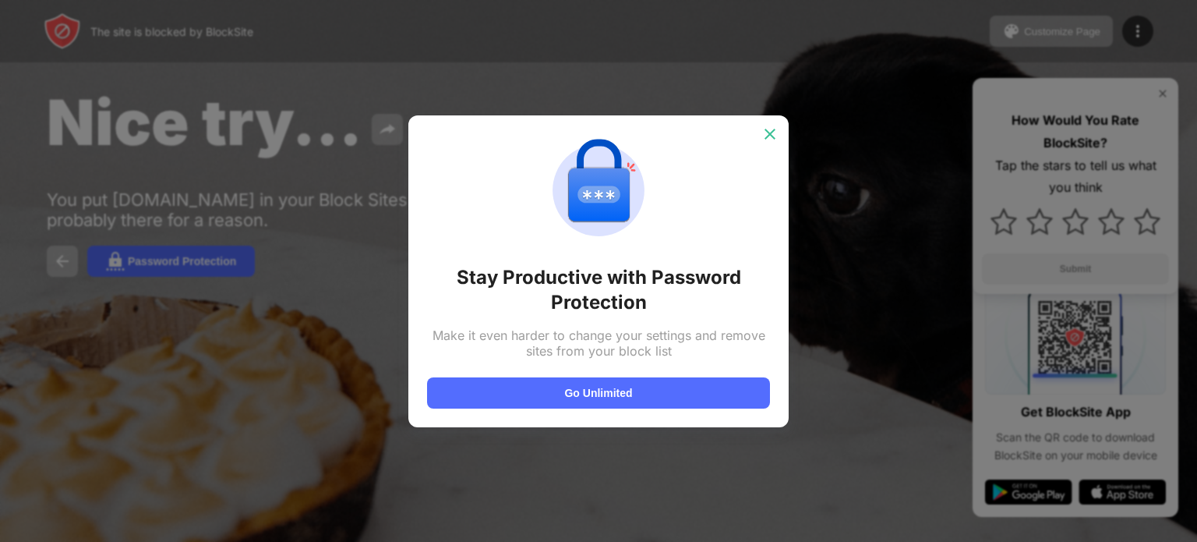
click at [770, 129] on img at bounding box center [770, 134] width 16 height 16
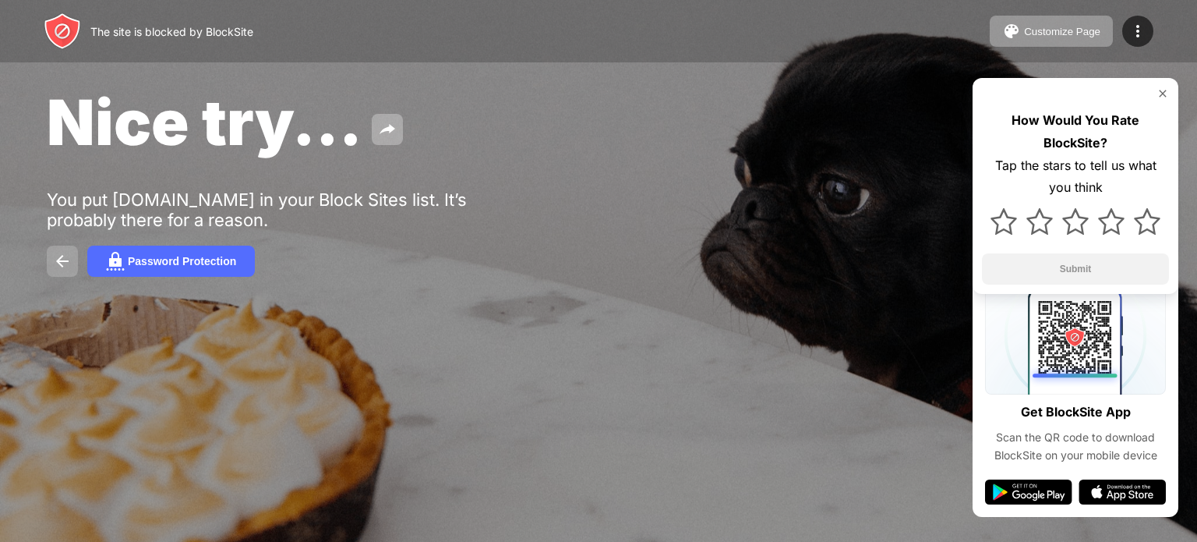
click at [58, 262] on img at bounding box center [62, 261] width 19 height 19
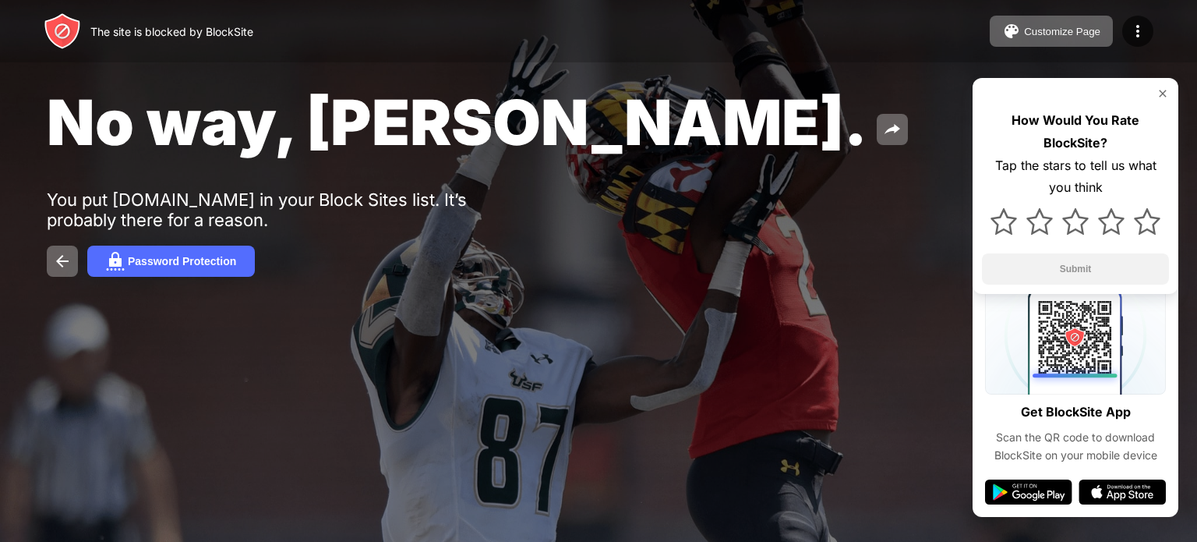
click at [1163, 95] on img at bounding box center [1163, 93] width 12 height 12
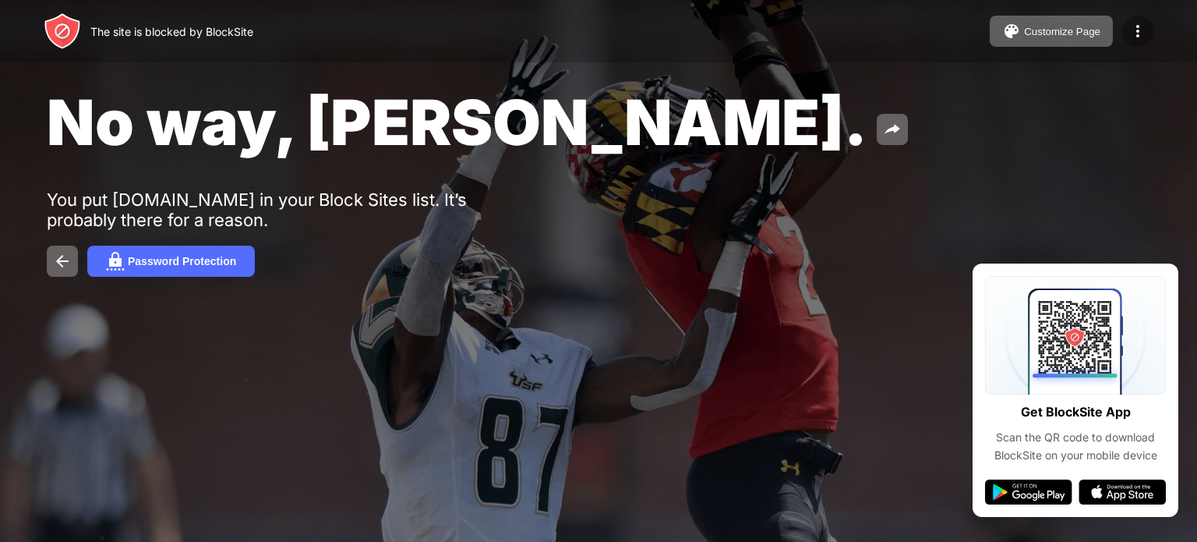
click at [1141, 35] on img at bounding box center [1138, 31] width 19 height 19
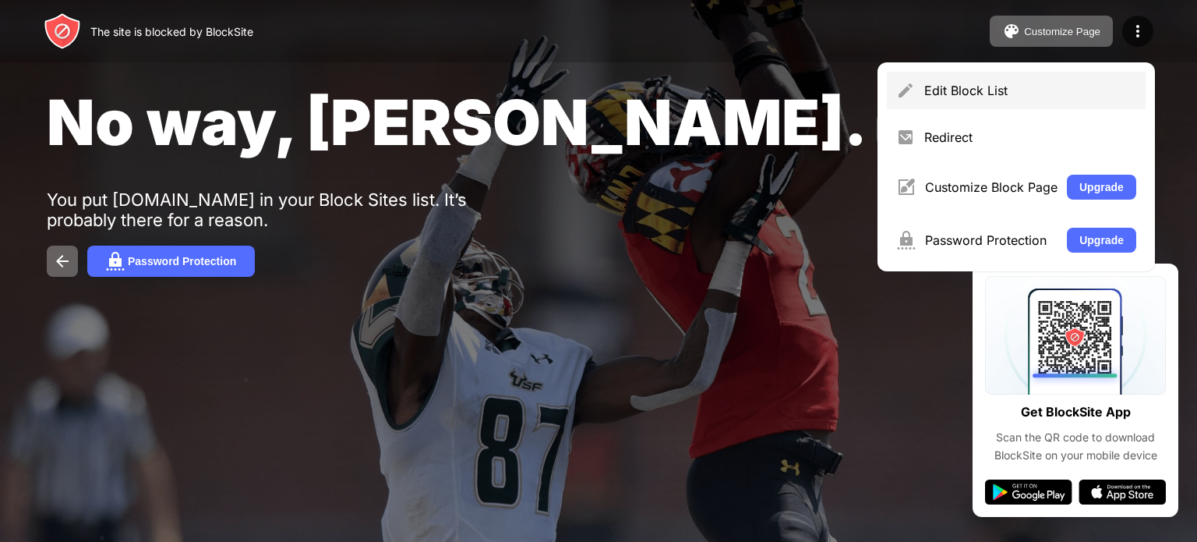
click at [978, 86] on div "Edit Block List" at bounding box center [1030, 91] width 212 height 16
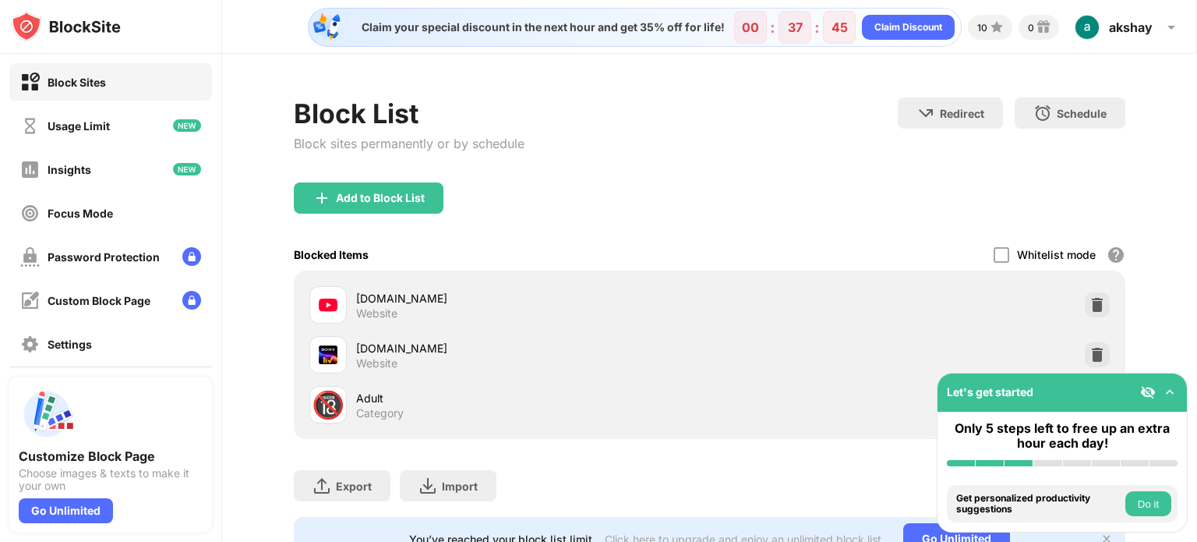
scroll to position [72, 0]
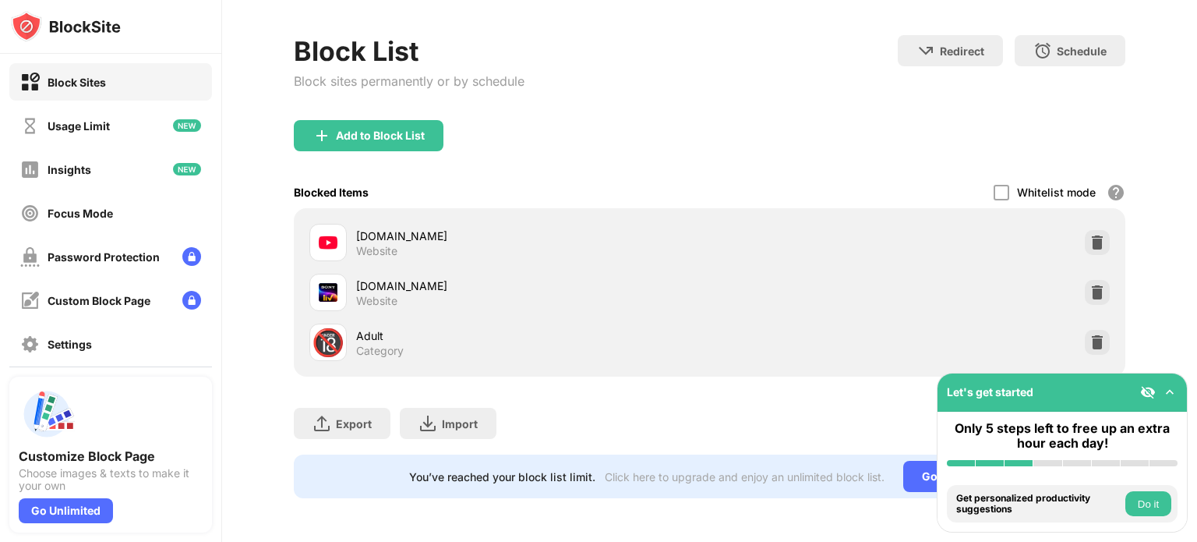
click at [1073, 217] on div "[DOMAIN_NAME] Website" at bounding box center [709, 242] width 813 height 50
click at [1090, 235] on img at bounding box center [1098, 243] width 16 height 16
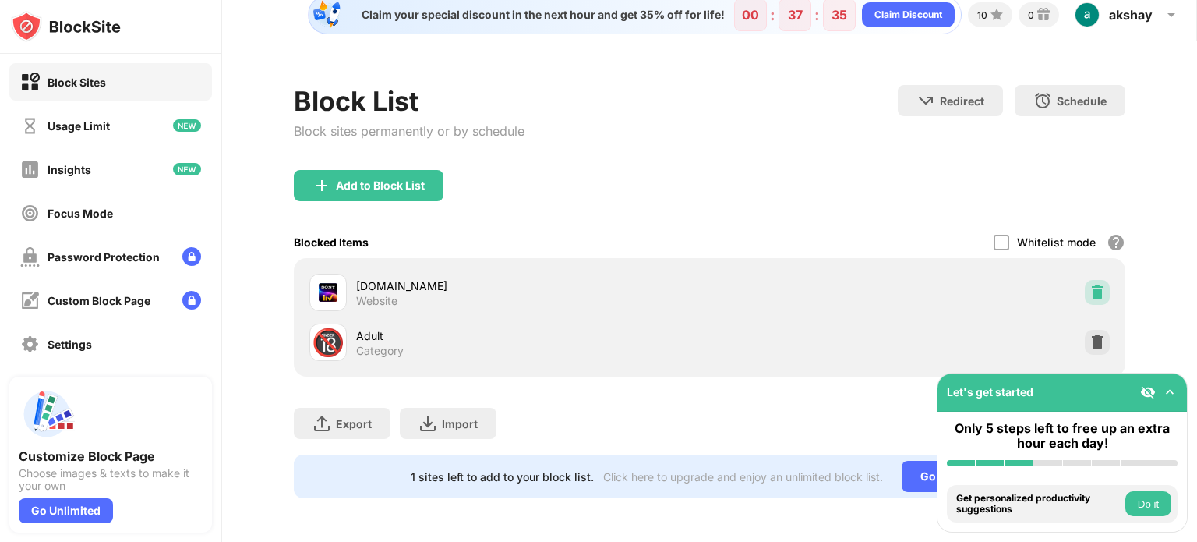
click at [1090, 285] on img at bounding box center [1098, 293] width 16 height 16
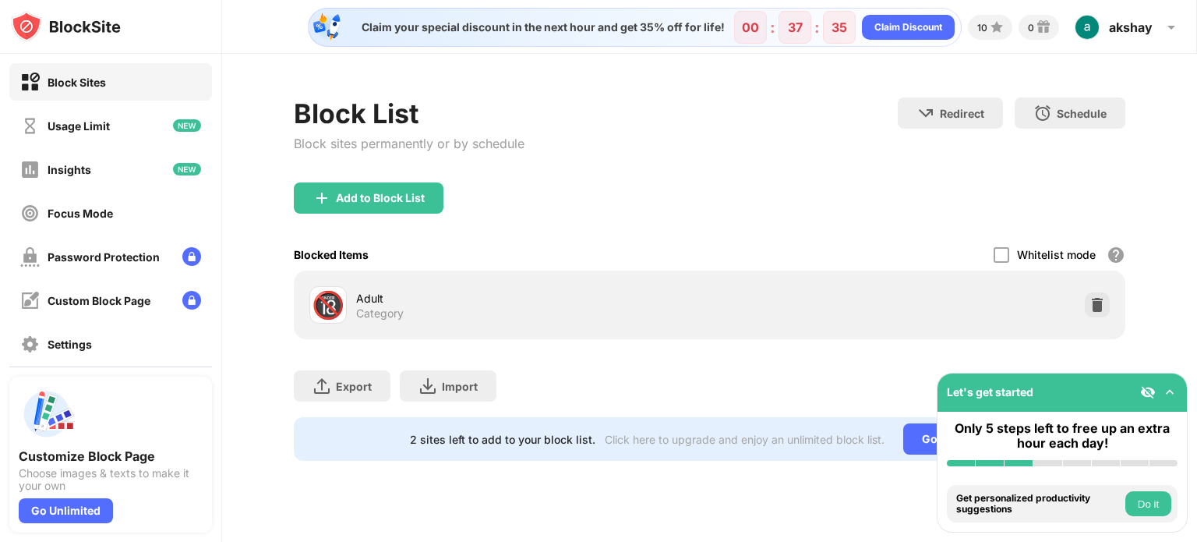
scroll to position [0, 0]
